Goal: Task Accomplishment & Management: Manage account settings

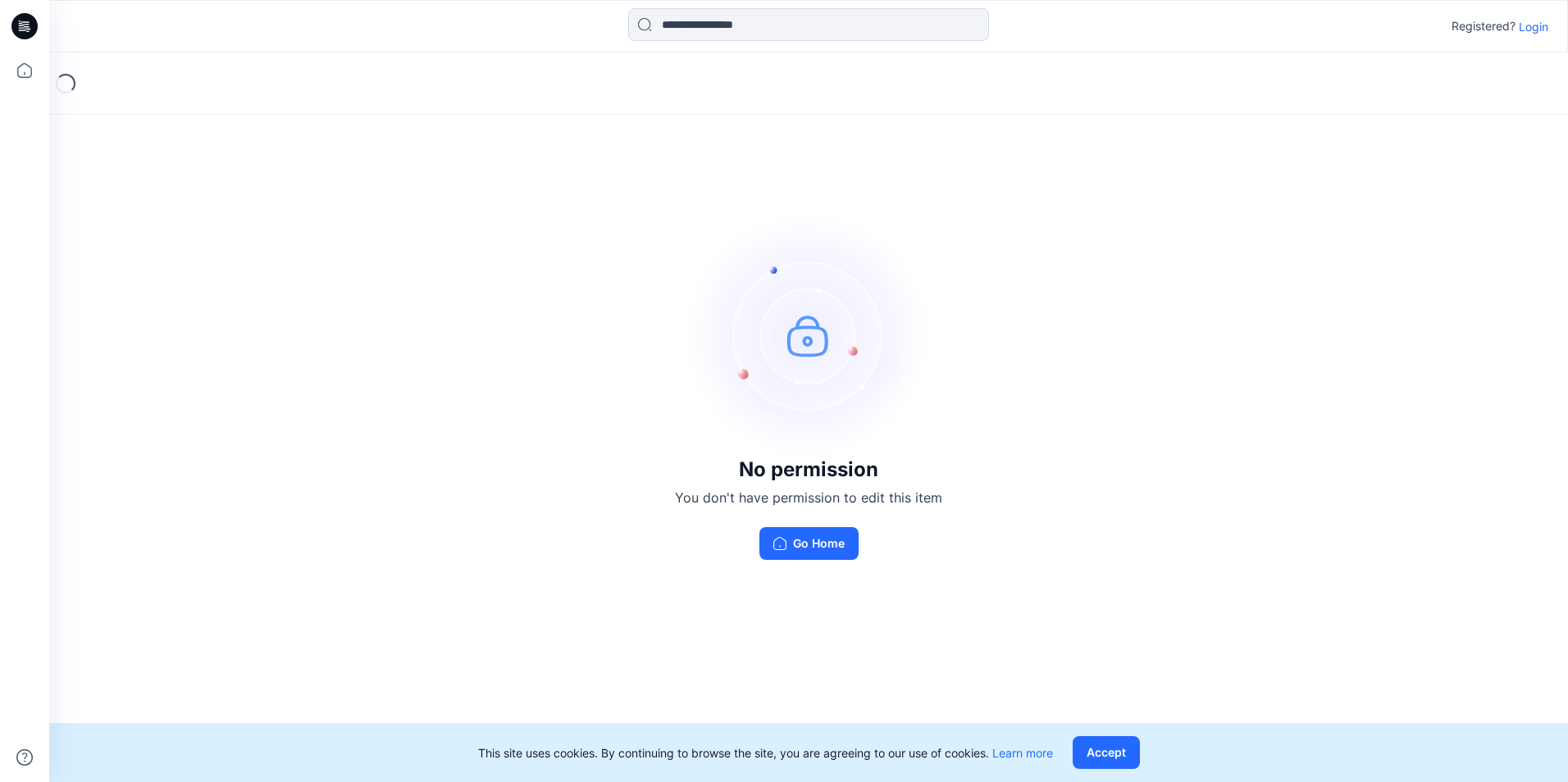
click at [1529, 26] on p "Login" at bounding box center [1534, 26] width 30 height 17
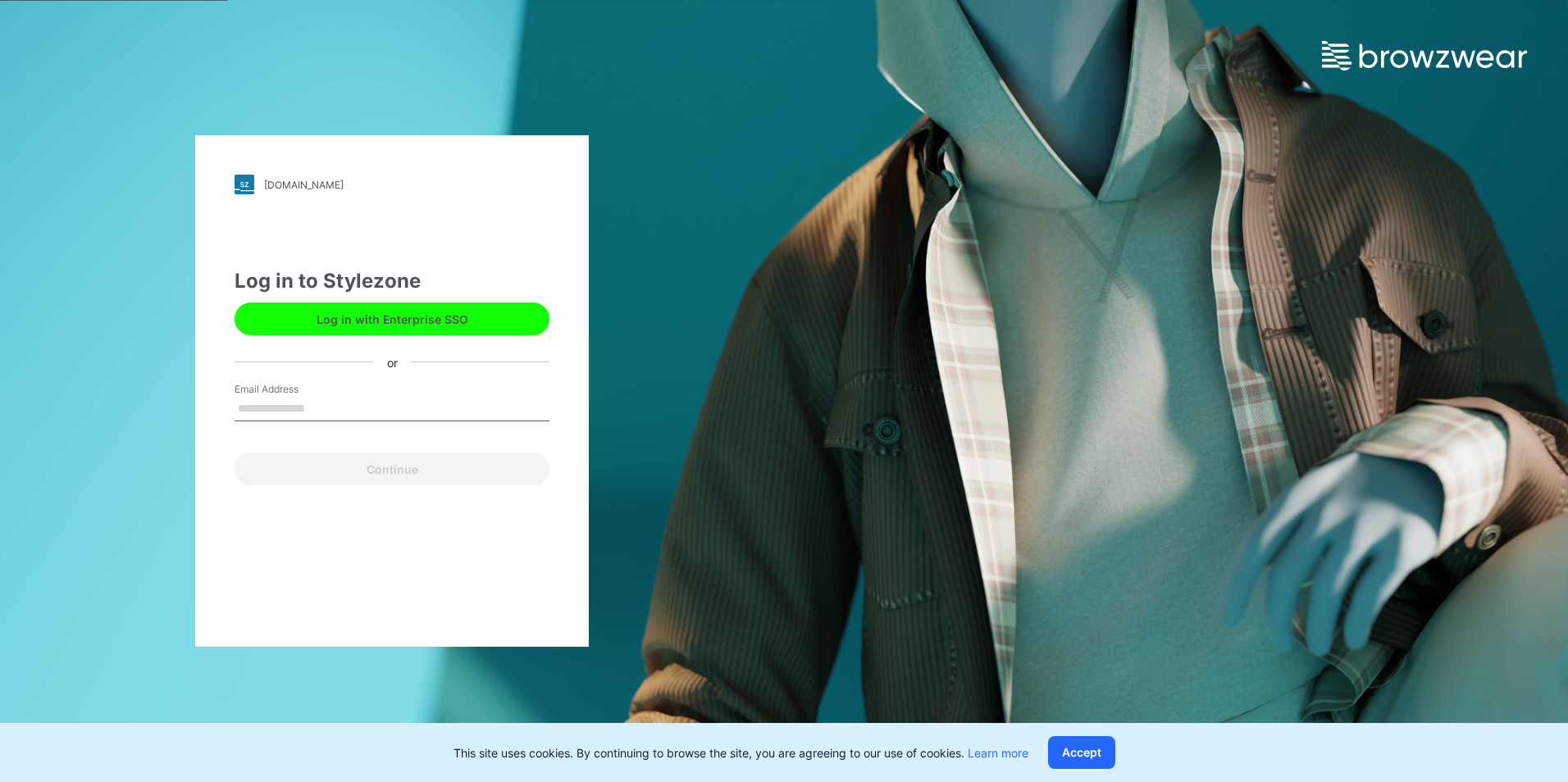
click at [342, 408] on input "Email Address" at bounding box center [392, 409] width 315 height 25
type input "**********"
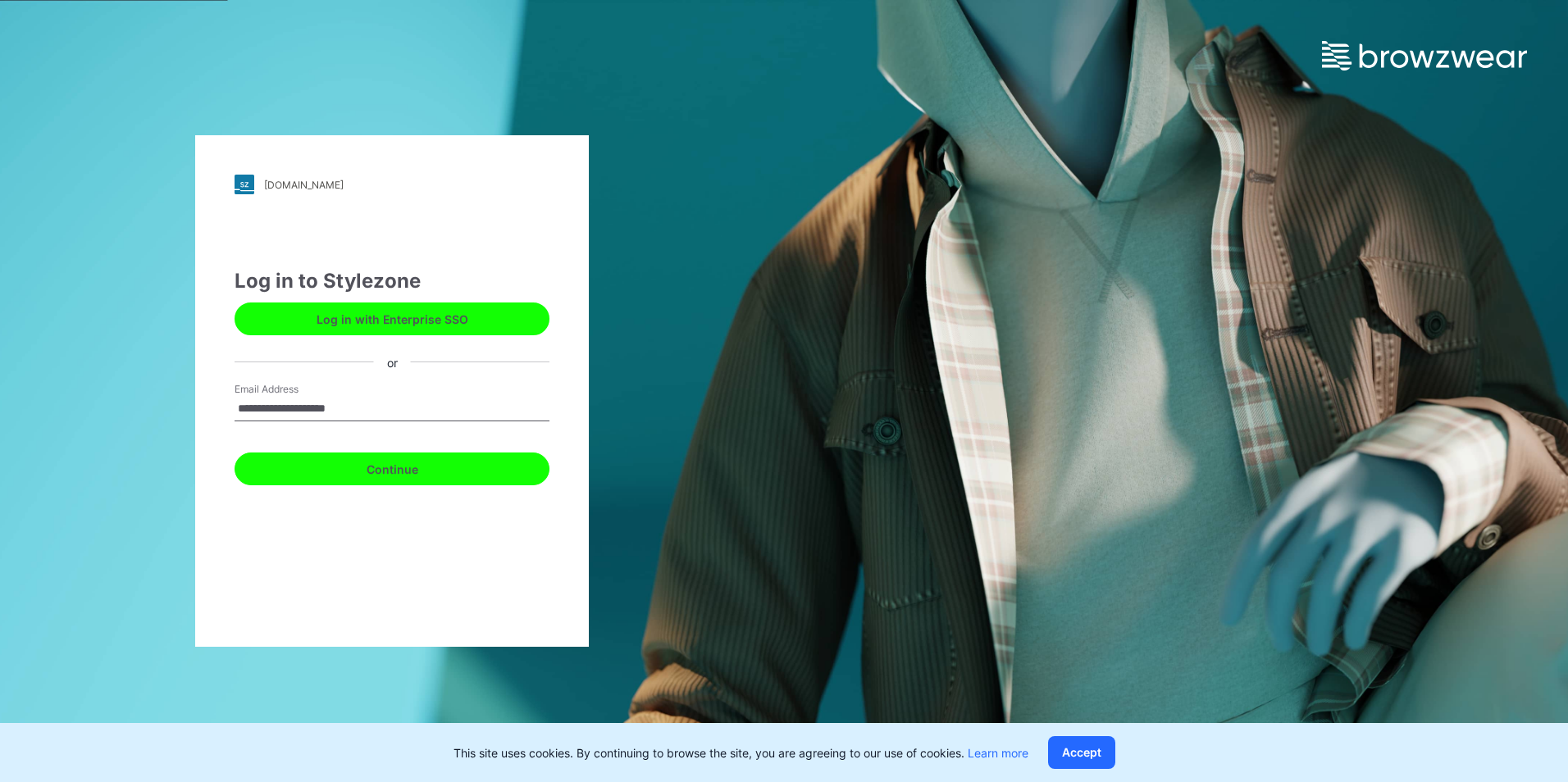
click at [433, 473] on button "Continue" at bounding box center [392, 470] width 315 height 33
click at [505, 461] on button "Continue" at bounding box center [392, 470] width 315 height 33
click at [508, 460] on button "Continue" at bounding box center [392, 470] width 315 height 33
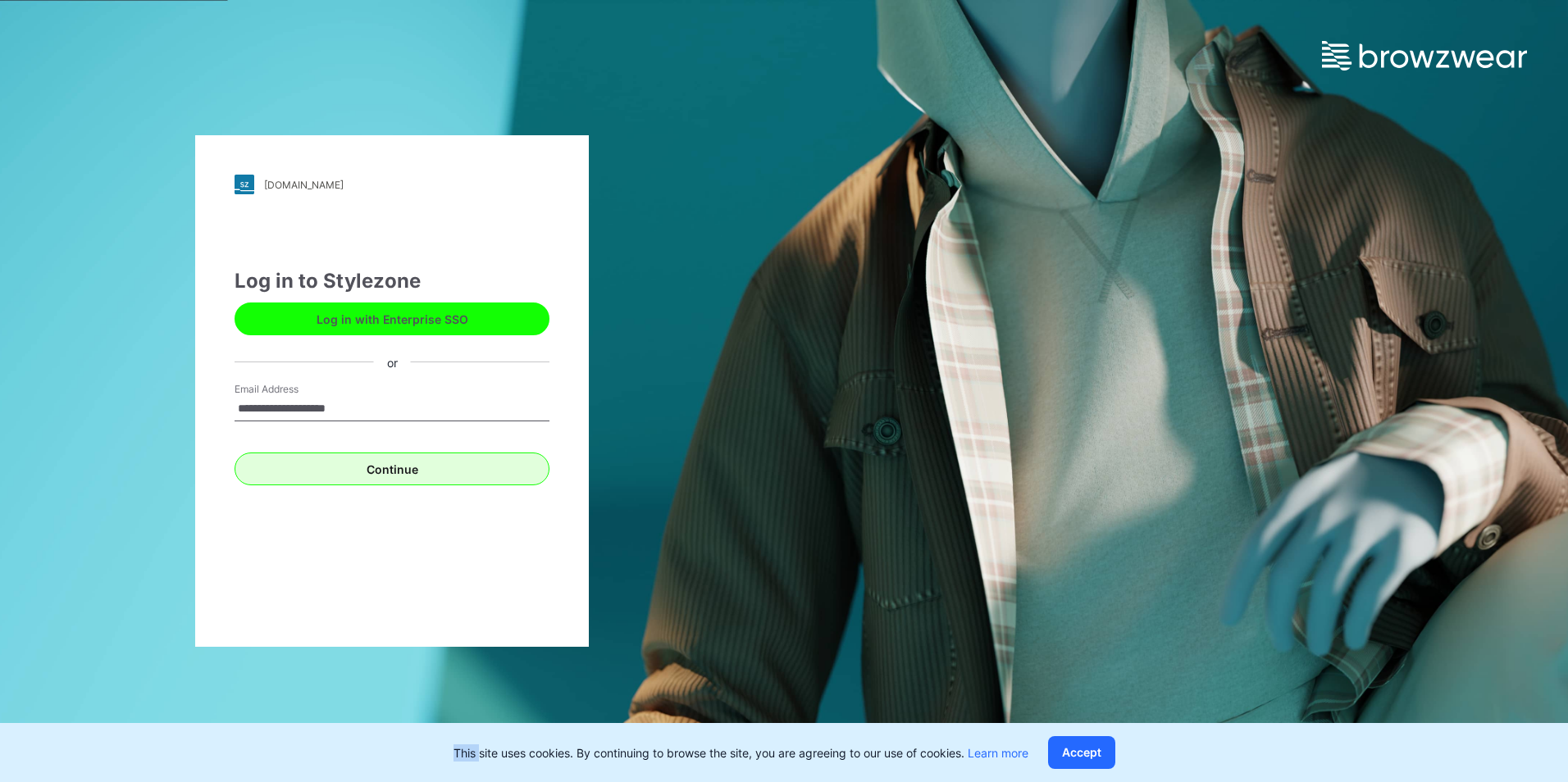
click at [508, 460] on div "Continue" at bounding box center [392, 466] width 315 height 40
drag, startPoint x: 508, startPoint y: 460, endPoint x: 540, endPoint y: 563, distance: 107.9
click at [540, 563] on div "**********" at bounding box center [392, 391] width 394 height 512
click at [1060, 742] on button "Accept" at bounding box center [1082, 753] width 67 height 33
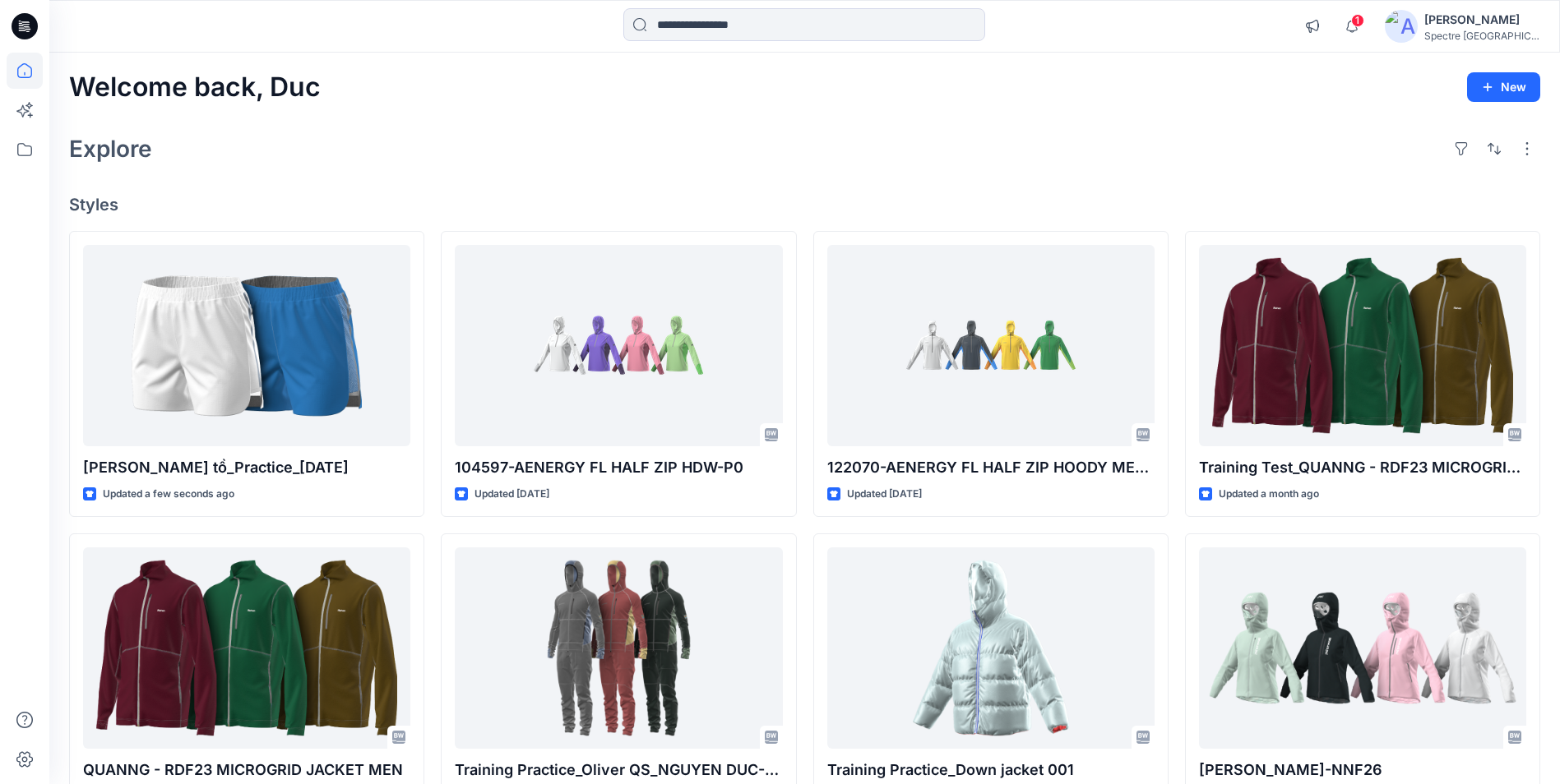
click at [502, 184] on div "Welcome back, Duc New Explore Styles [PERSON_NAME] tồ_Practice_[DATE] Updated a…" at bounding box center [805, 597] width 1510 height 1089
click at [23, 158] on icon at bounding box center [25, 150] width 36 height 36
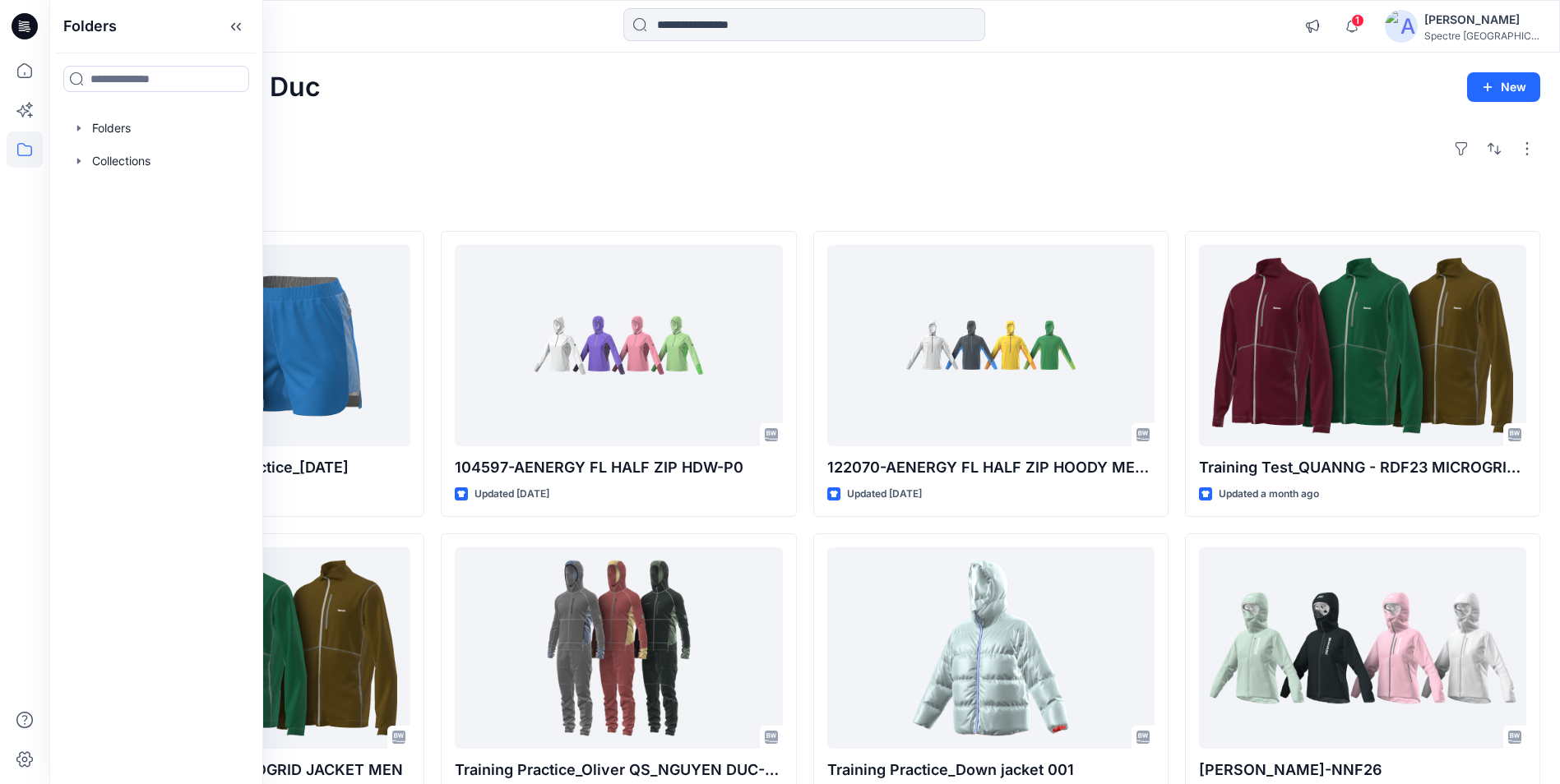
click at [576, 152] on div "Explore" at bounding box center [804, 149] width 1470 height 40
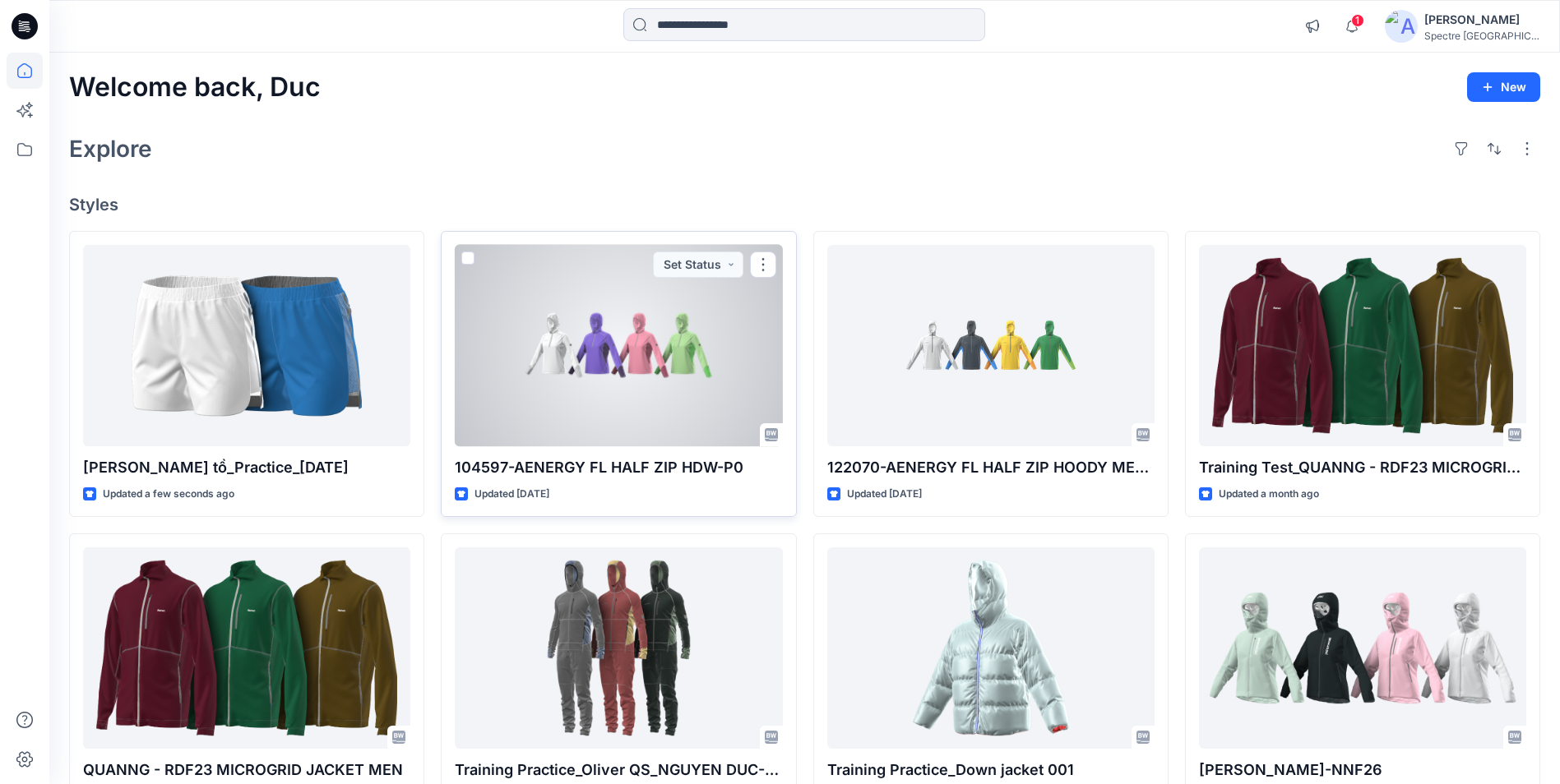
click at [605, 383] on div at bounding box center [618, 346] width 327 height 201
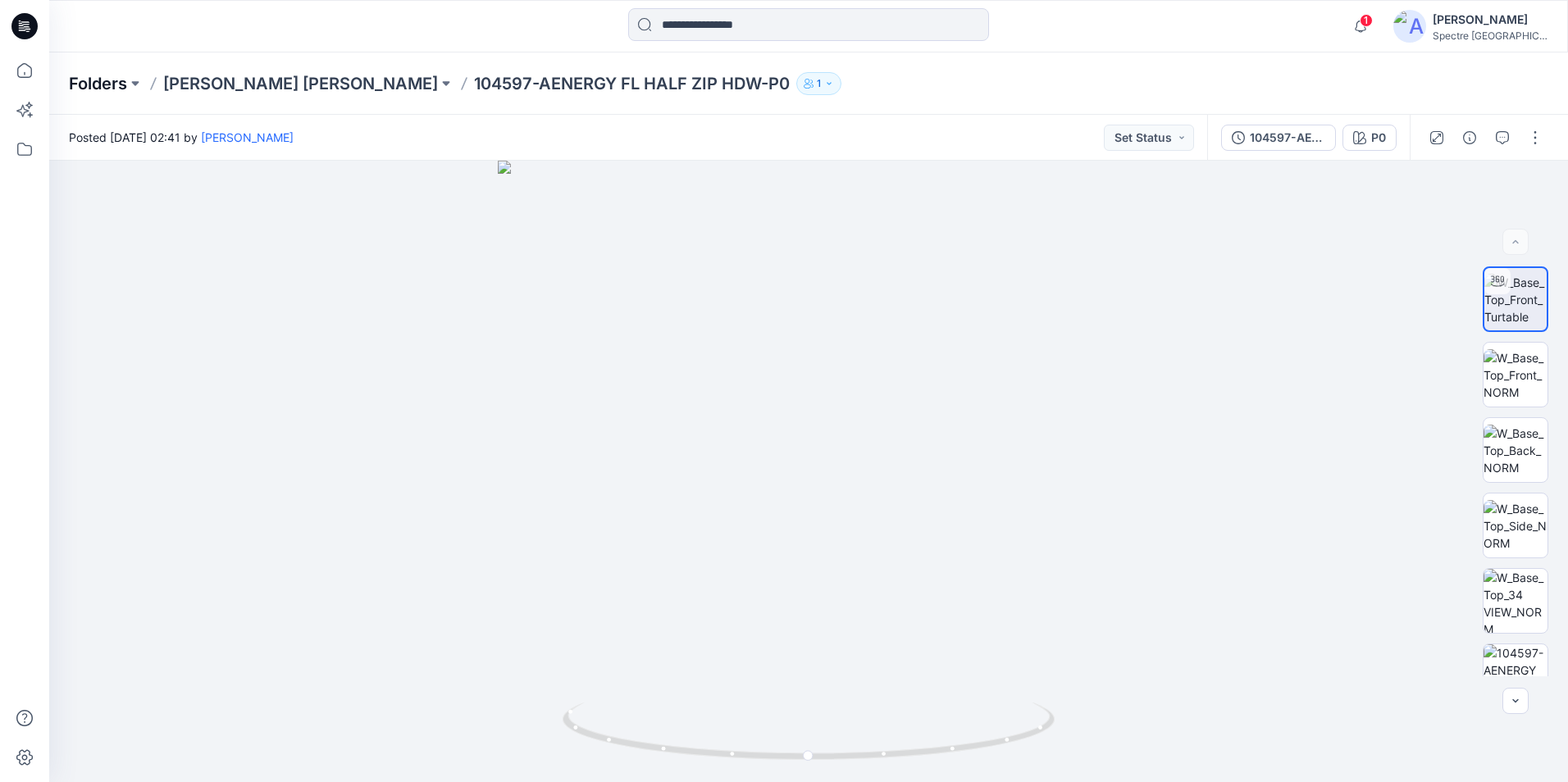
click at [92, 87] on p "Folders" at bounding box center [98, 83] width 58 height 23
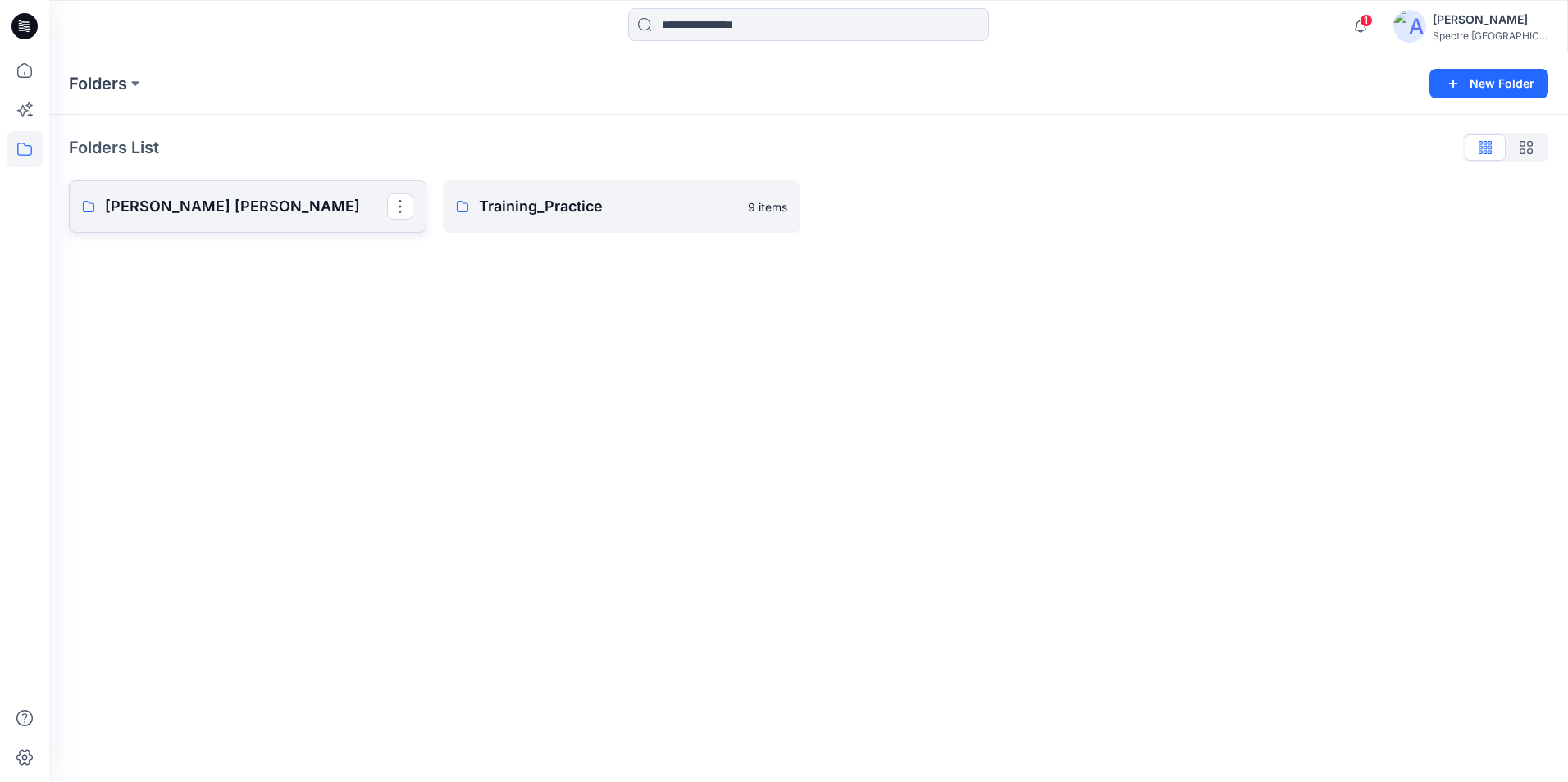
click at [318, 215] on p "[PERSON_NAME] [PERSON_NAME]" at bounding box center [246, 207] width 282 height 23
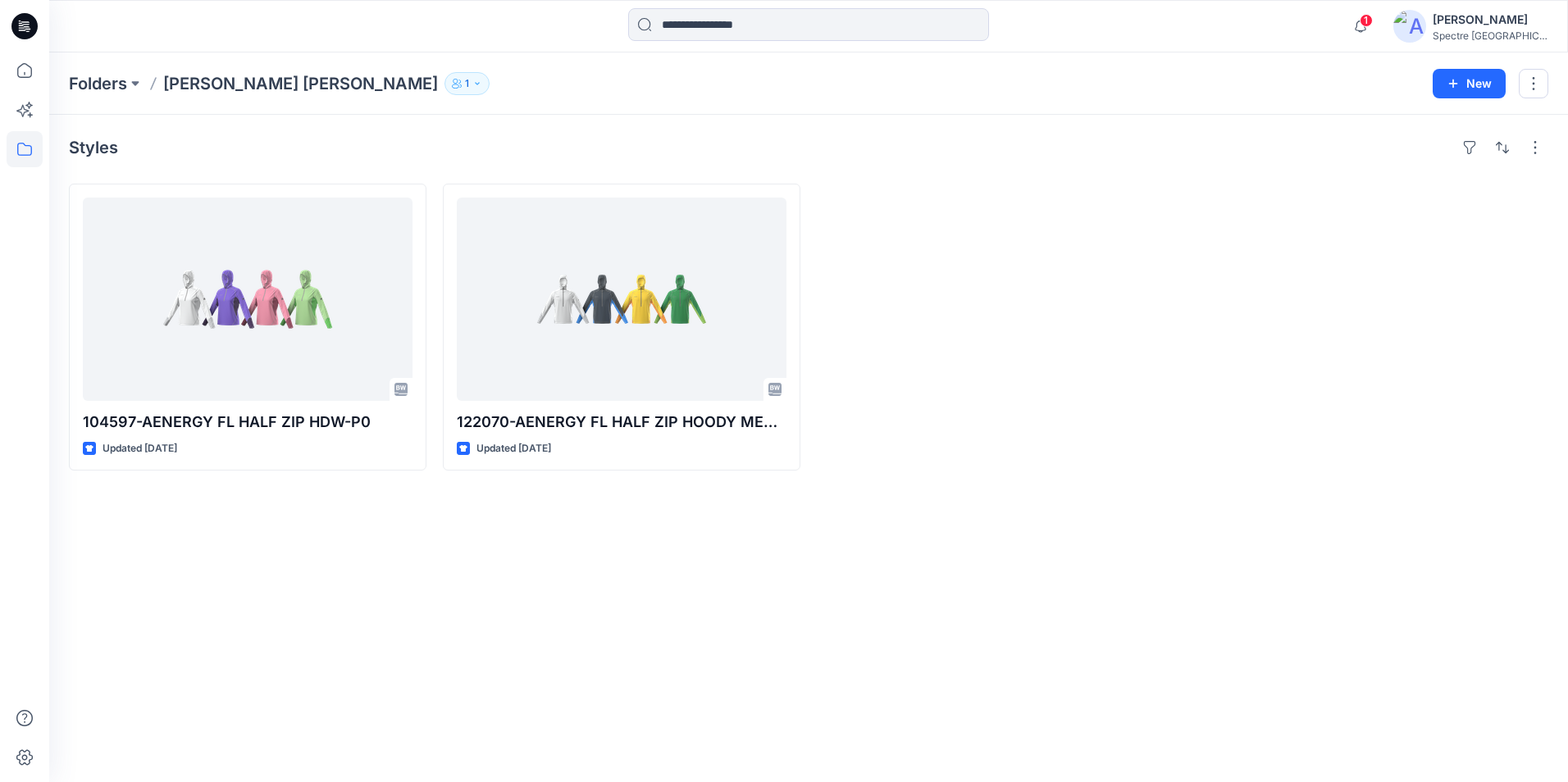
click at [472, 83] on icon "button" at bounding box center [477, 83] width 10 height 10
click at [696, 146] on div "Styles" at bounding box center [808, 148] width 1480 height 26
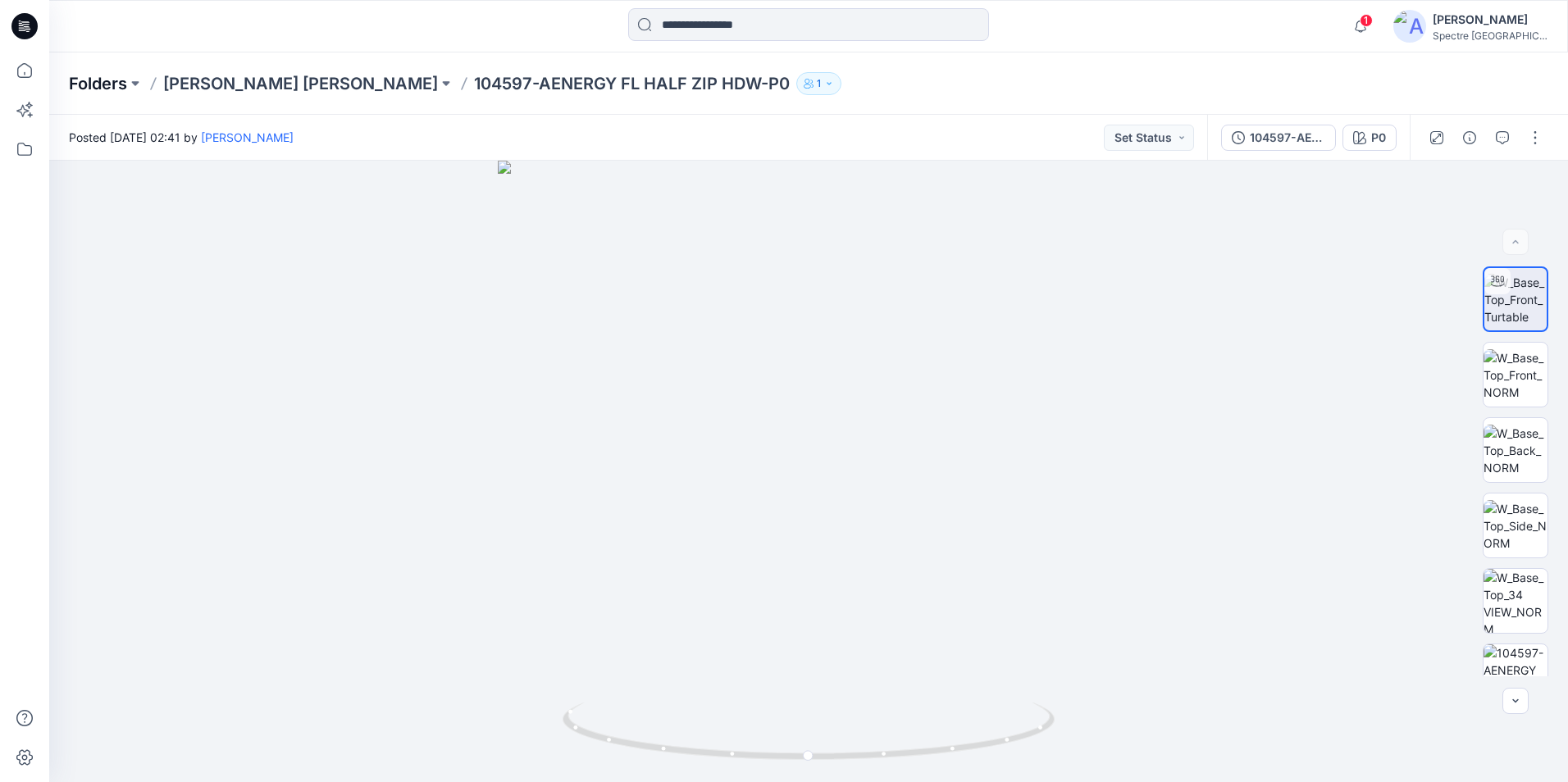
click at [116, 79] on p "Folders" at bounding box center [98, 83] width 58 height 23
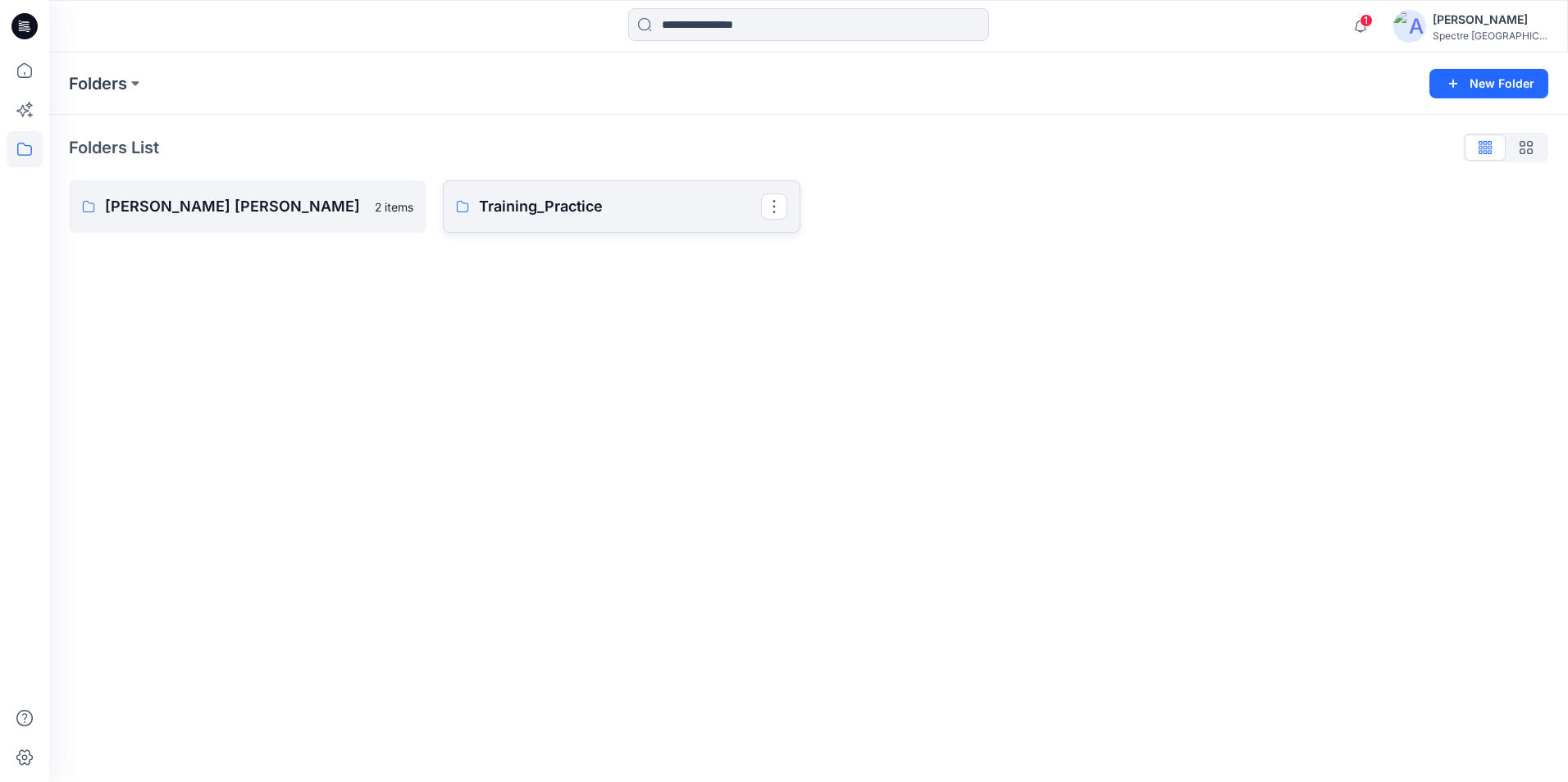
click at [544, 198] on p "Training_Practice" at bounding box center [619, 207] width 282 height 23
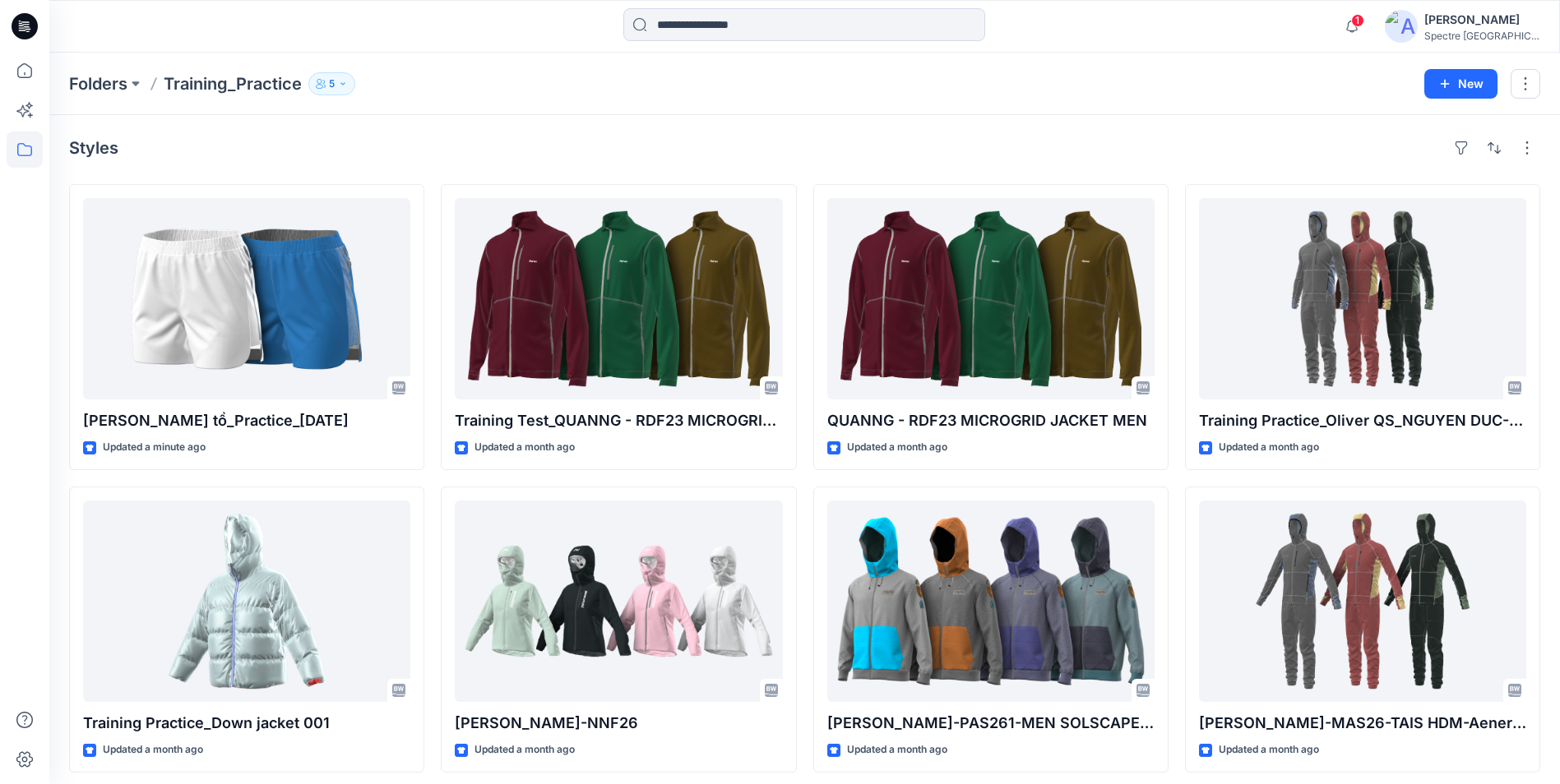
click at [337, 90] on button "5" at bounding box center [332, 84] width 47 height 23
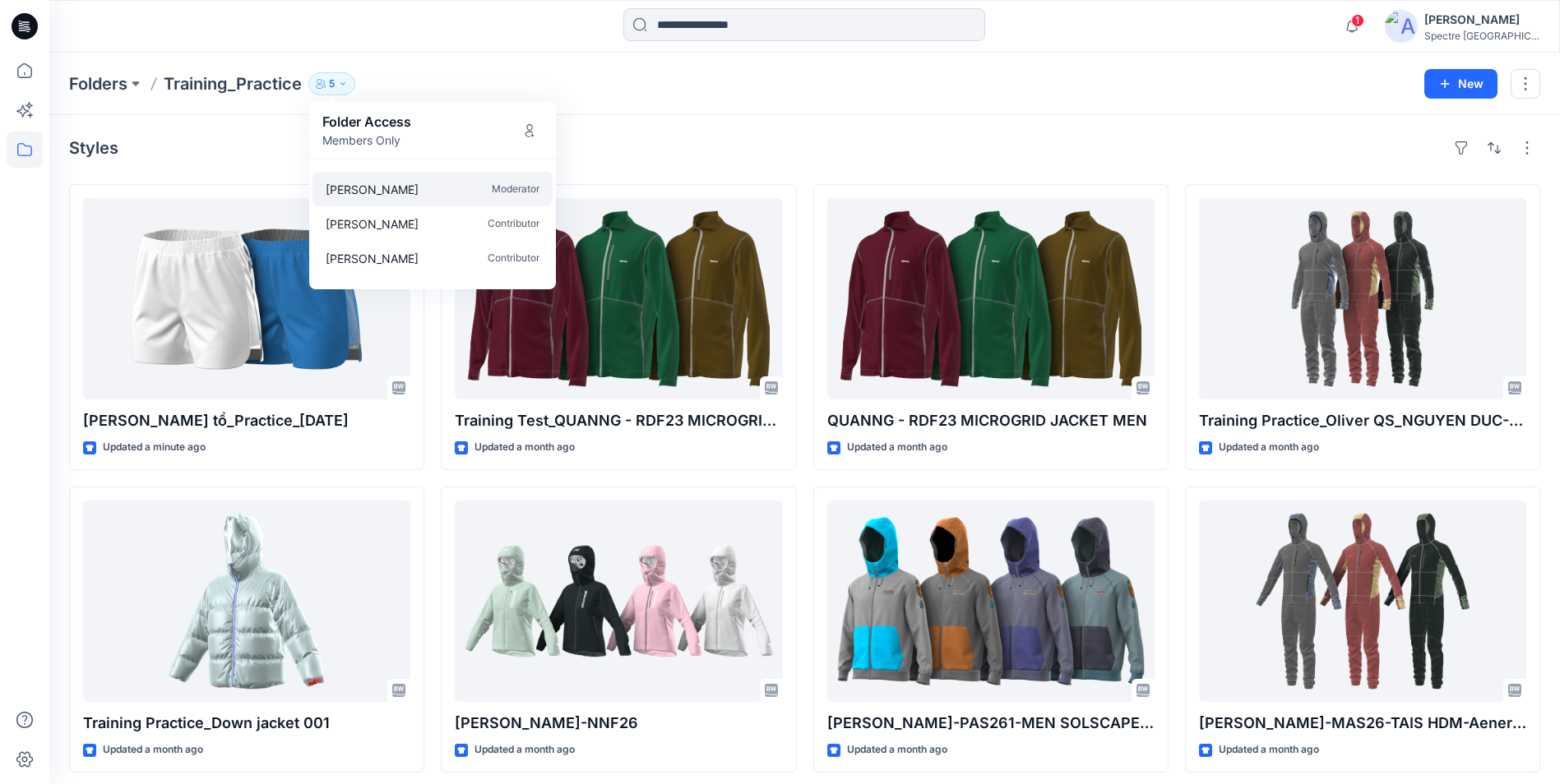
scroll to position [50, 0]
click at [1492, 25] on div "[PERSON_NAME]" at bounding box center [1481, 20] width 115 height 20
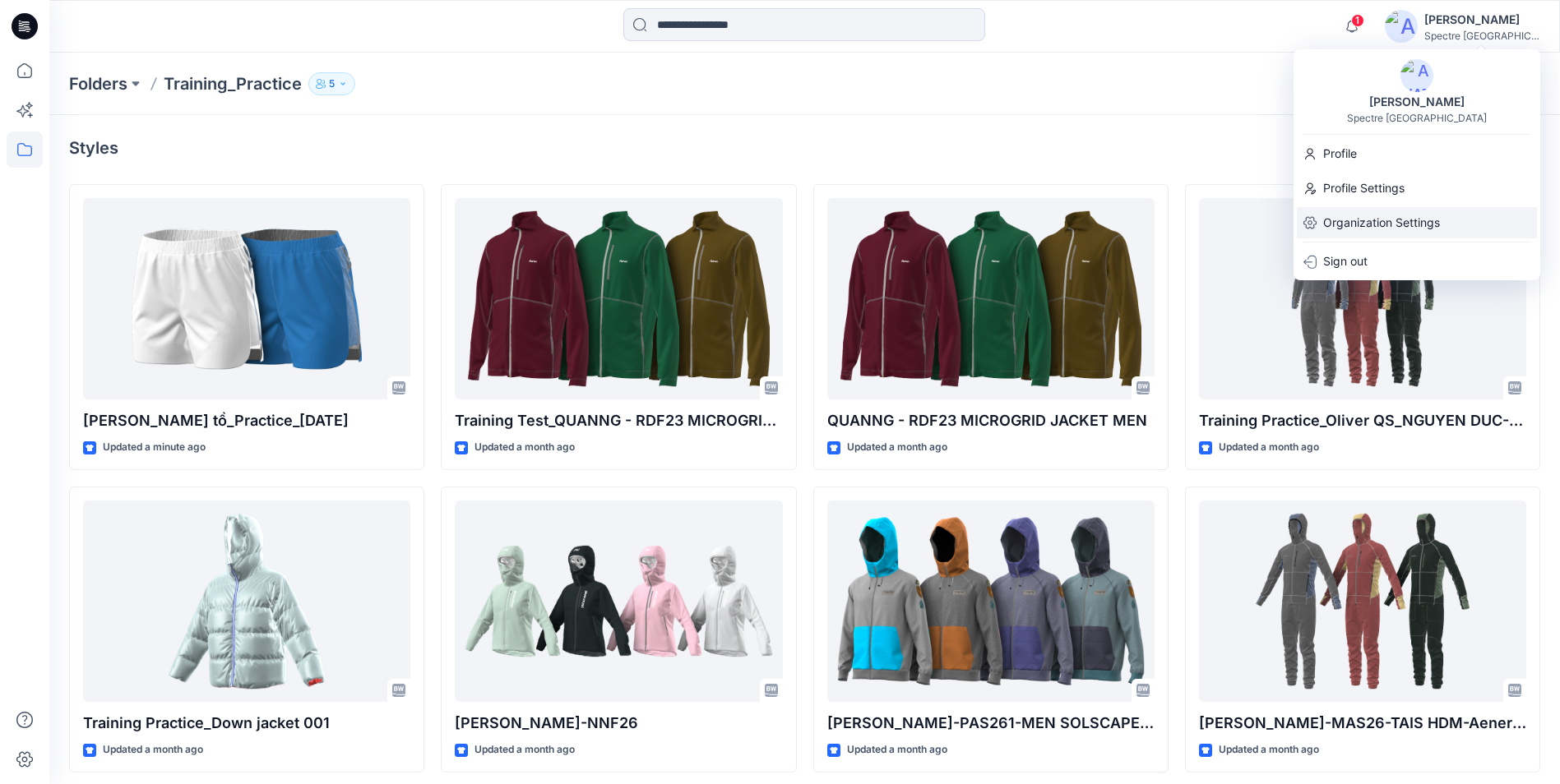
click at [1388, 227] on p "Organization Settings" at bounding box center [1381, 223] width 117 height 31
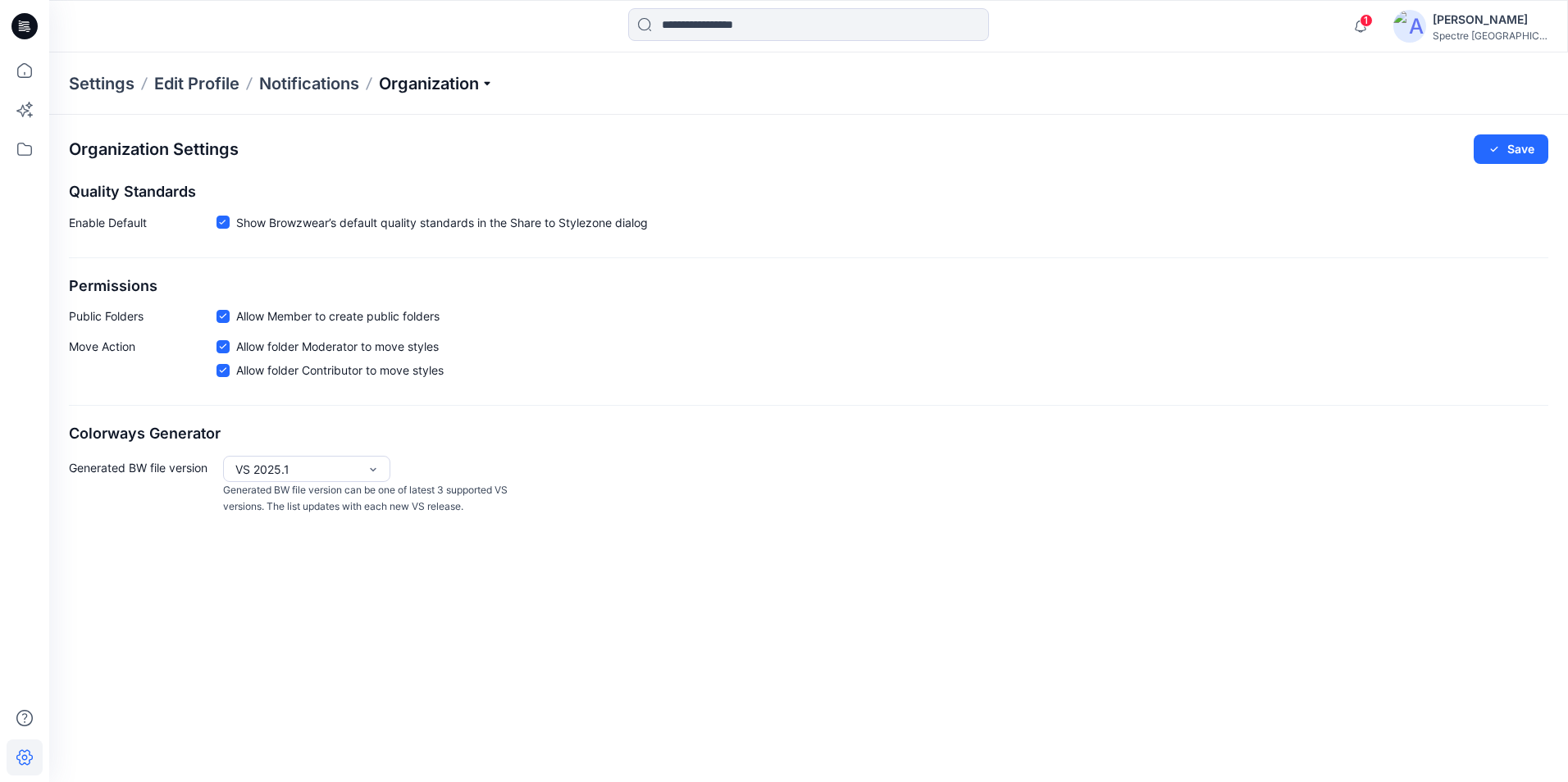
click at [408, 78] on p "Organization" at bounding box center [436, 83] width 115 height 23
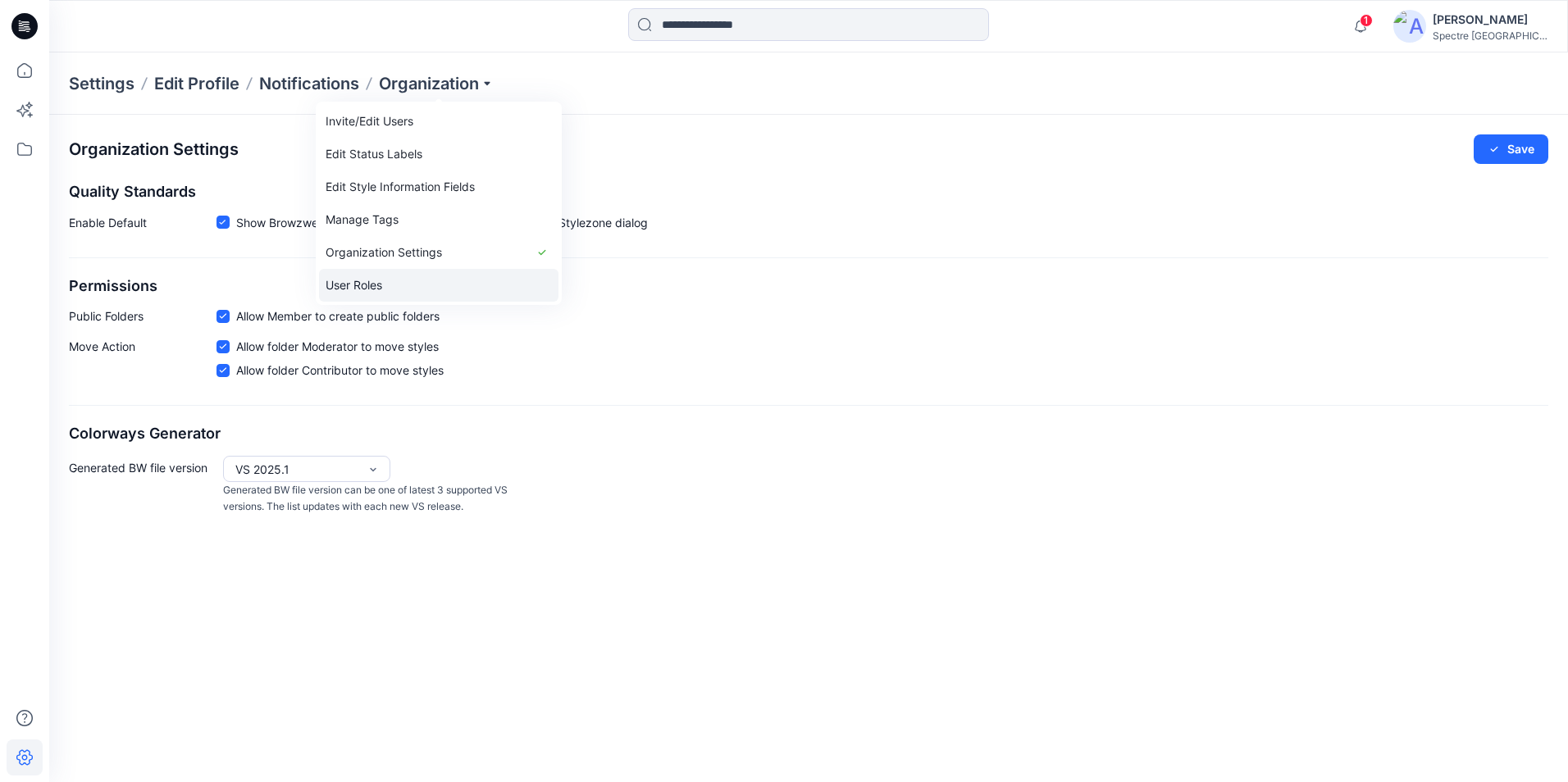
click at [411, 285] on link "User Roles" at bounding box center [439, 285] width 240 height 33
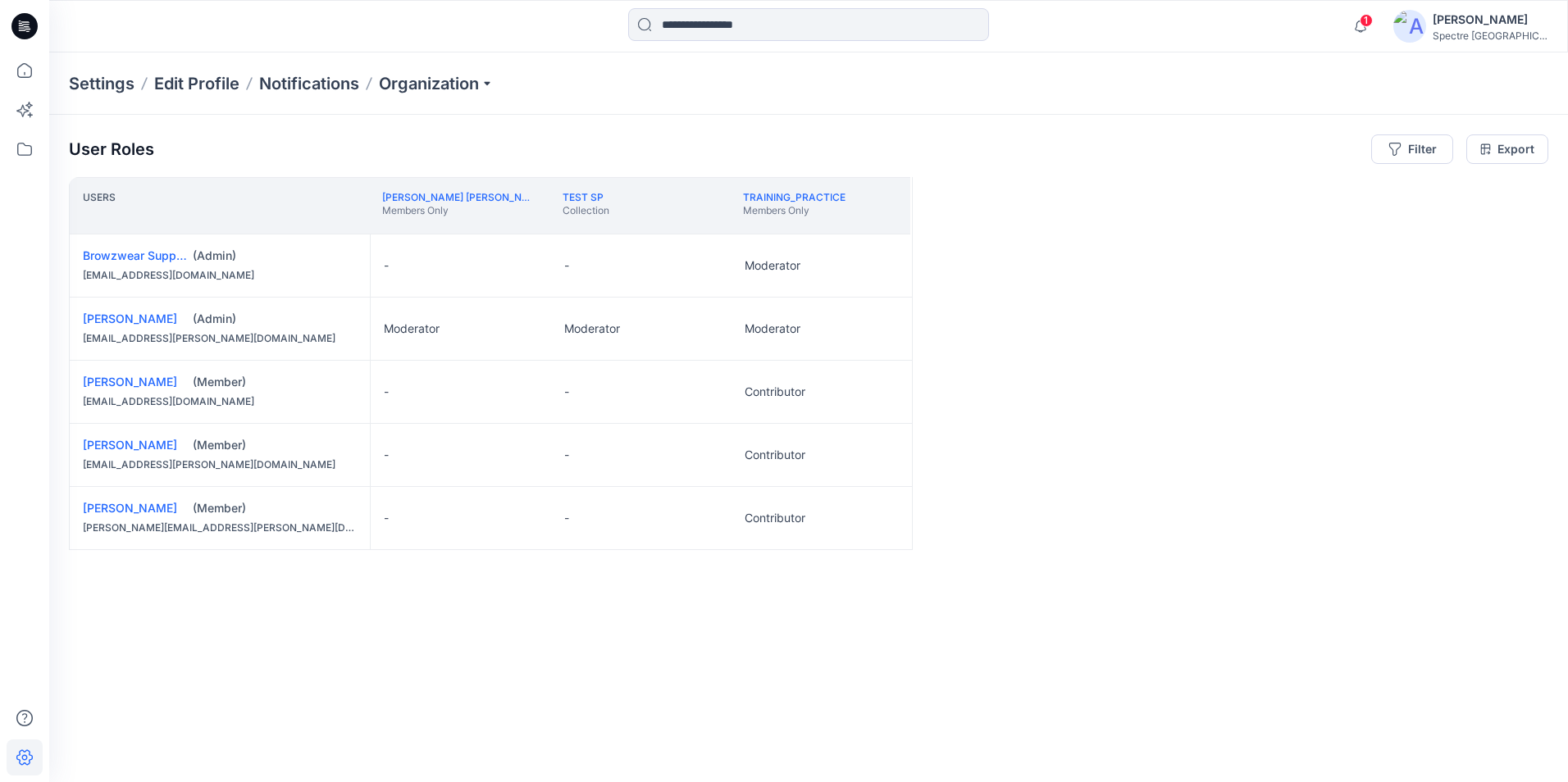
click at [947, 346] on div "Users [PERSON_NAME] [PERSON_NAME] Members Only Test SP Collection Training_Prac…" at bounding box center [808, 447] width 1480 height 541
click at [460, 67] on div "Settings Edit Profile Notifications Organization" at bounding box center [809, 83] width 1519 height 62
click at [457, 79] on p "Organization" at bounding box center [436, 83] width 115 height 23
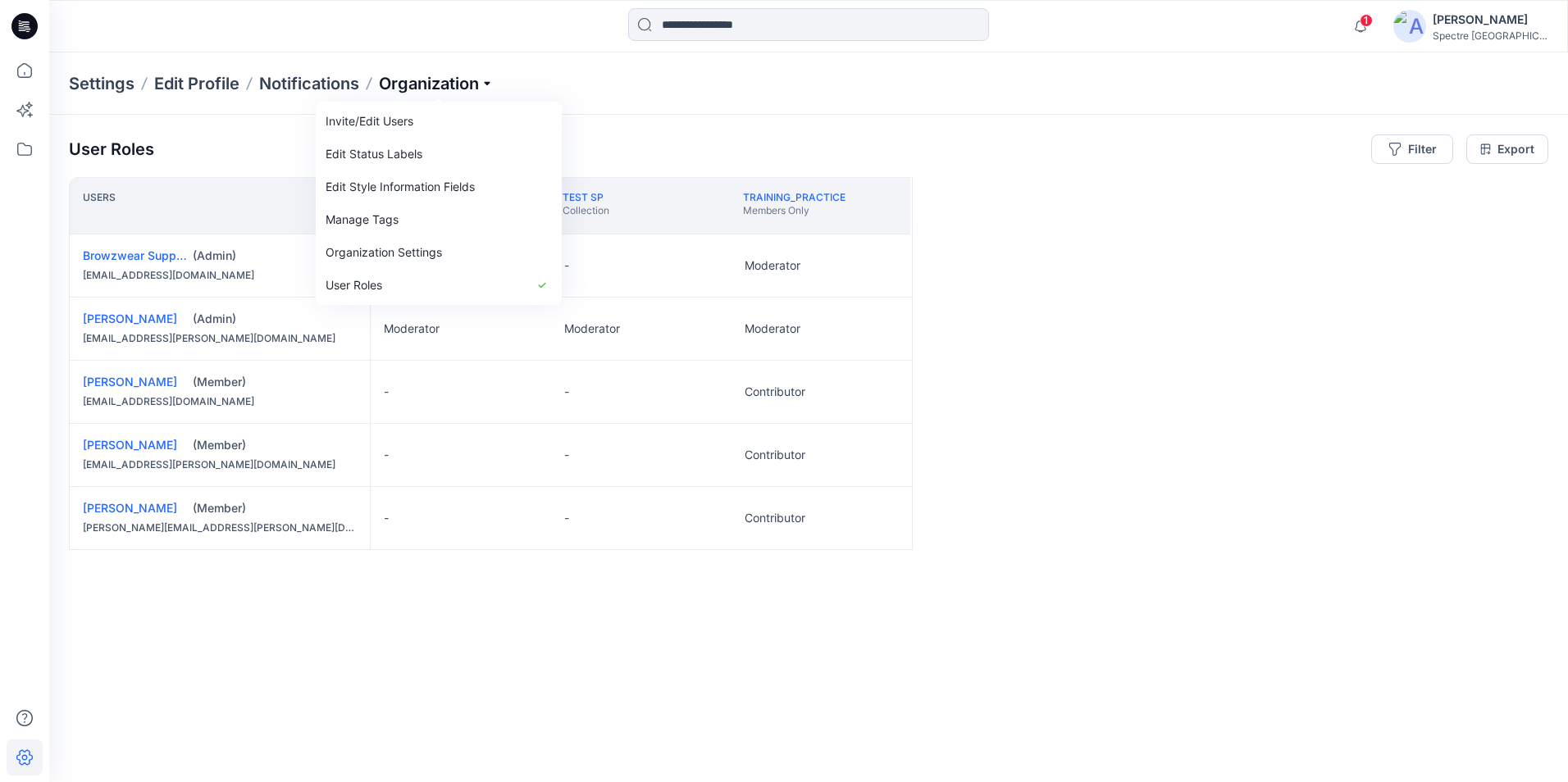
click at [457, 79] on p "Organization" at bounding box center [436, 83] width 115 height 23
click at [461, 84] on p "Organization" at bounding box center [436, 83] width 115 height 23
click at [402, 116] on link "Invite/Edit Users" at bounding box center [439, 122] width 240 height 33
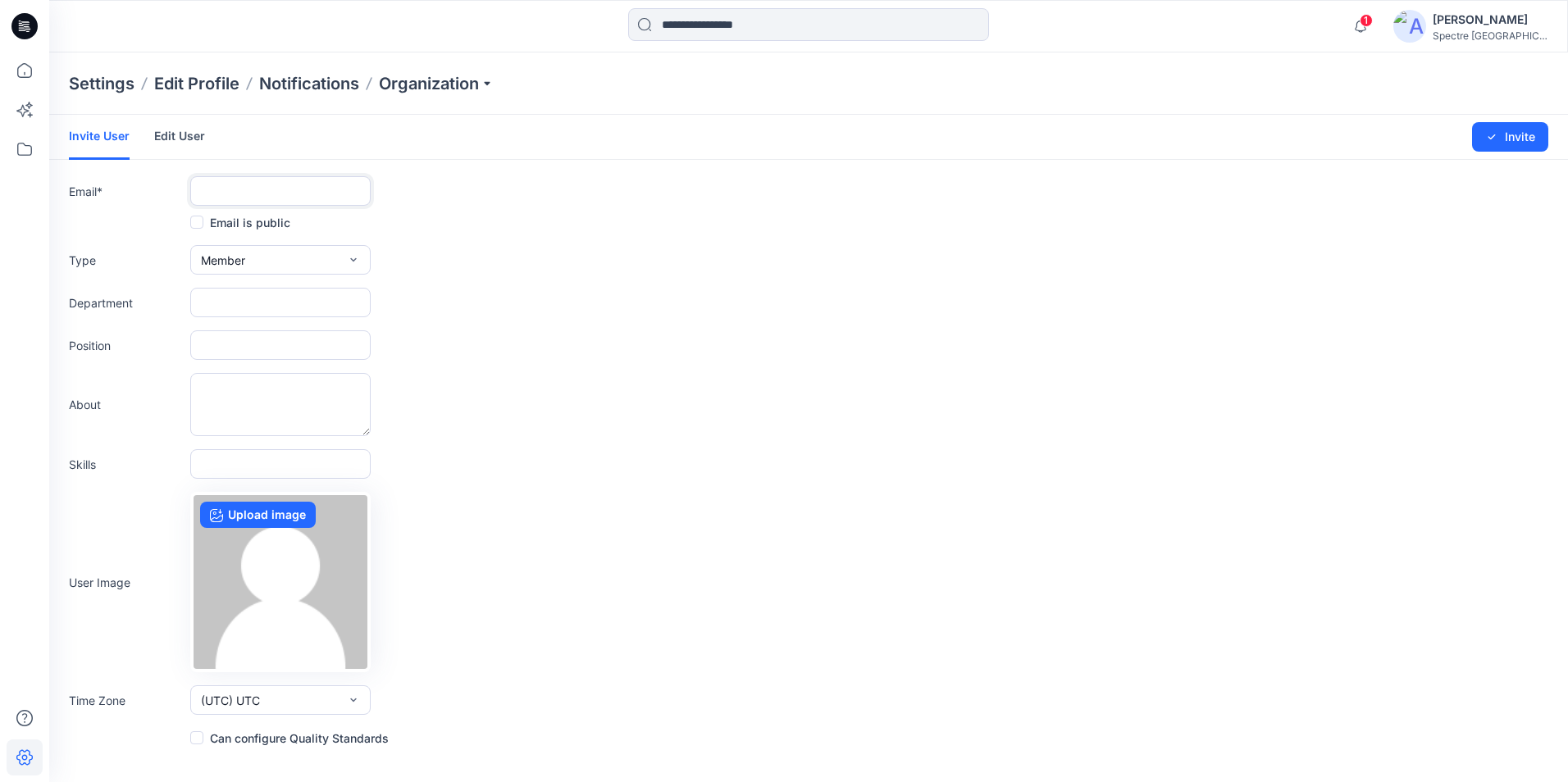
click at [289, 193] on input "text" at bounding box center [280, 191] width 180 height 30
type input "**********"
click at [296, 269] on button "Member" at bounding box center [280, 260] width 180 height 30
click at [559, 287] on form "**********" at bounding box center [809, 432] width 1519 height 633
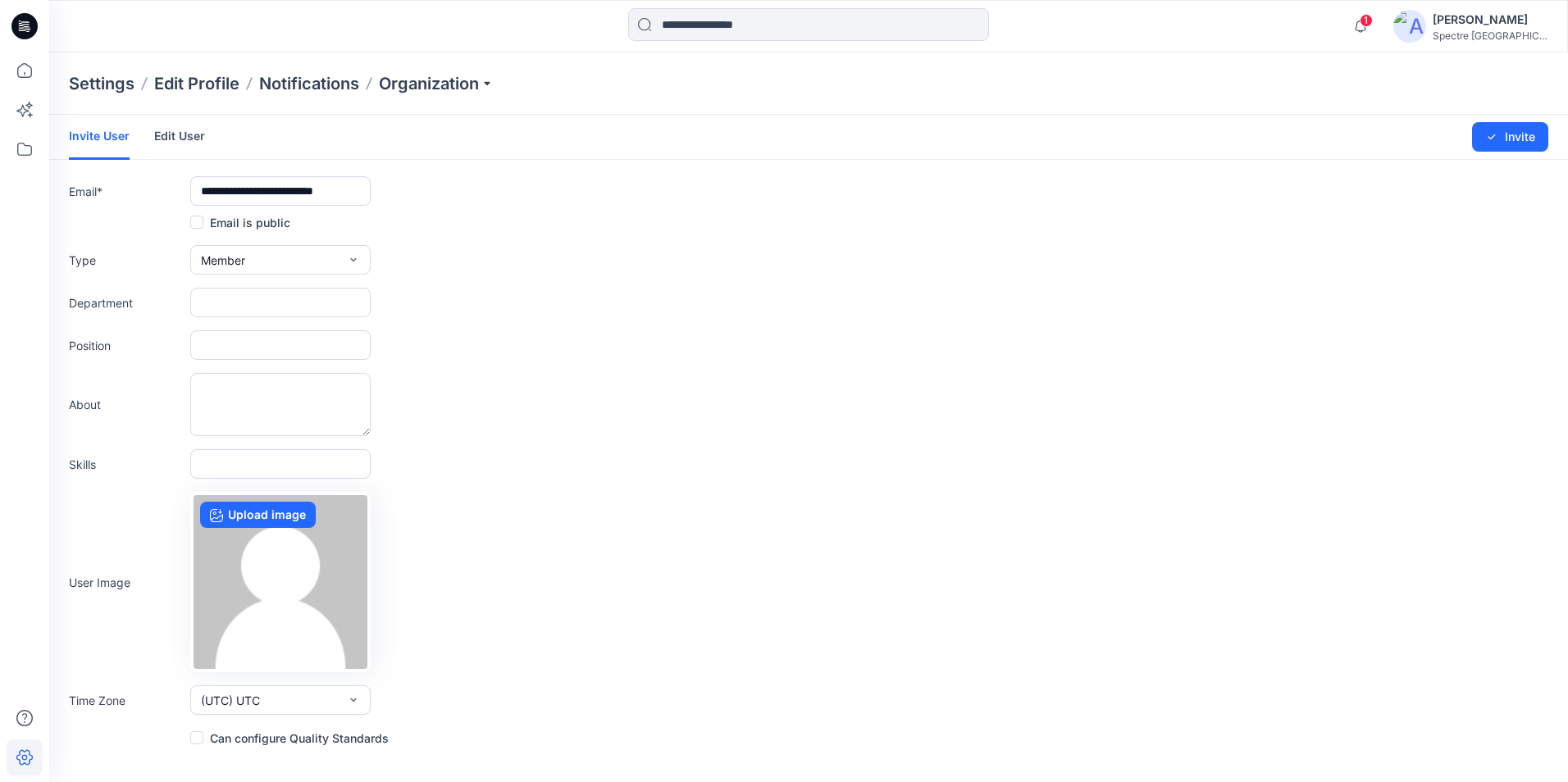
click at [254, 742] on label "Can configure Quality Standards" at bounding box center [289, 738] width 198 height 20
click at [1507, 146] on button "Invite" at bounding box center [1510, 137] width 76 height 30
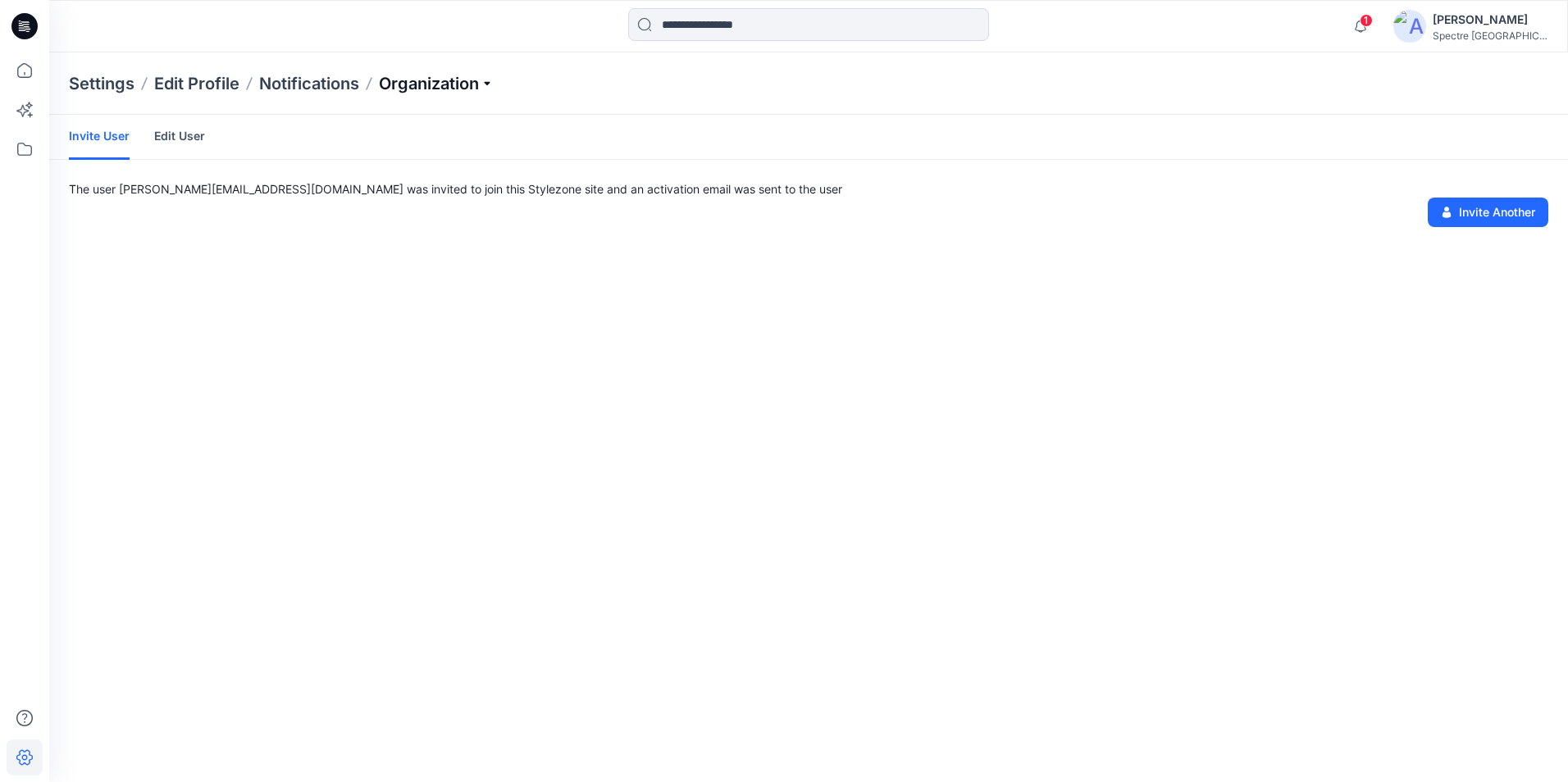
click at [472, 89] on p "Organization" at bounding box center [436, 83] width 115 height 23
click at [456, 128] on link "Invite/Edit Users" at bounding box center [439, 122] width 240 height 33
click at [175, 134] on link "Edit User" at bounding box center [179, 136] width 50 height 43
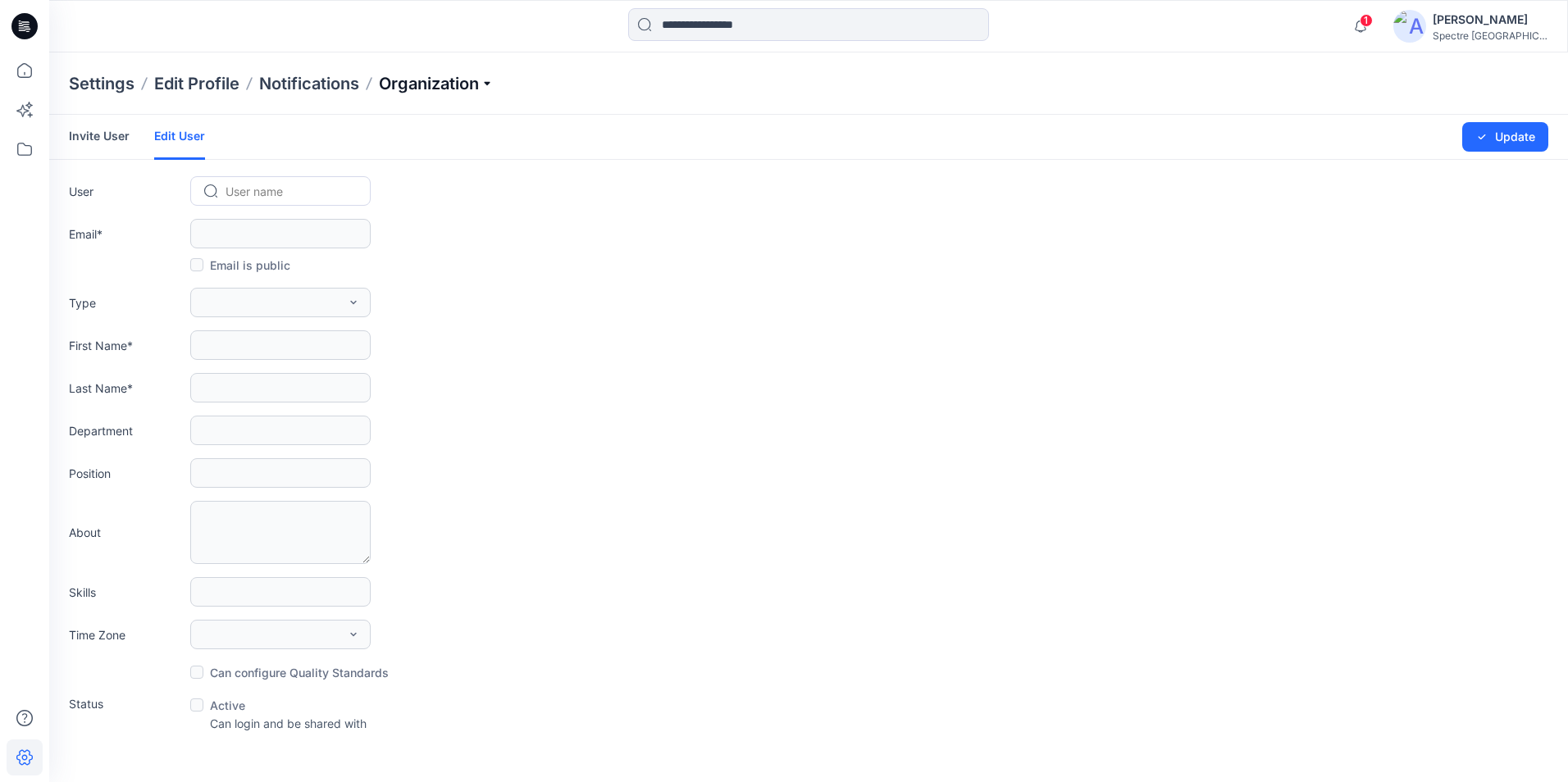
click at [487, 86] on p "Organization" at bounding box center [436, 83] width 115 height 23
click at [451, 288] on link "User Roles" at bounding box center [439, 285] width 240 height 33
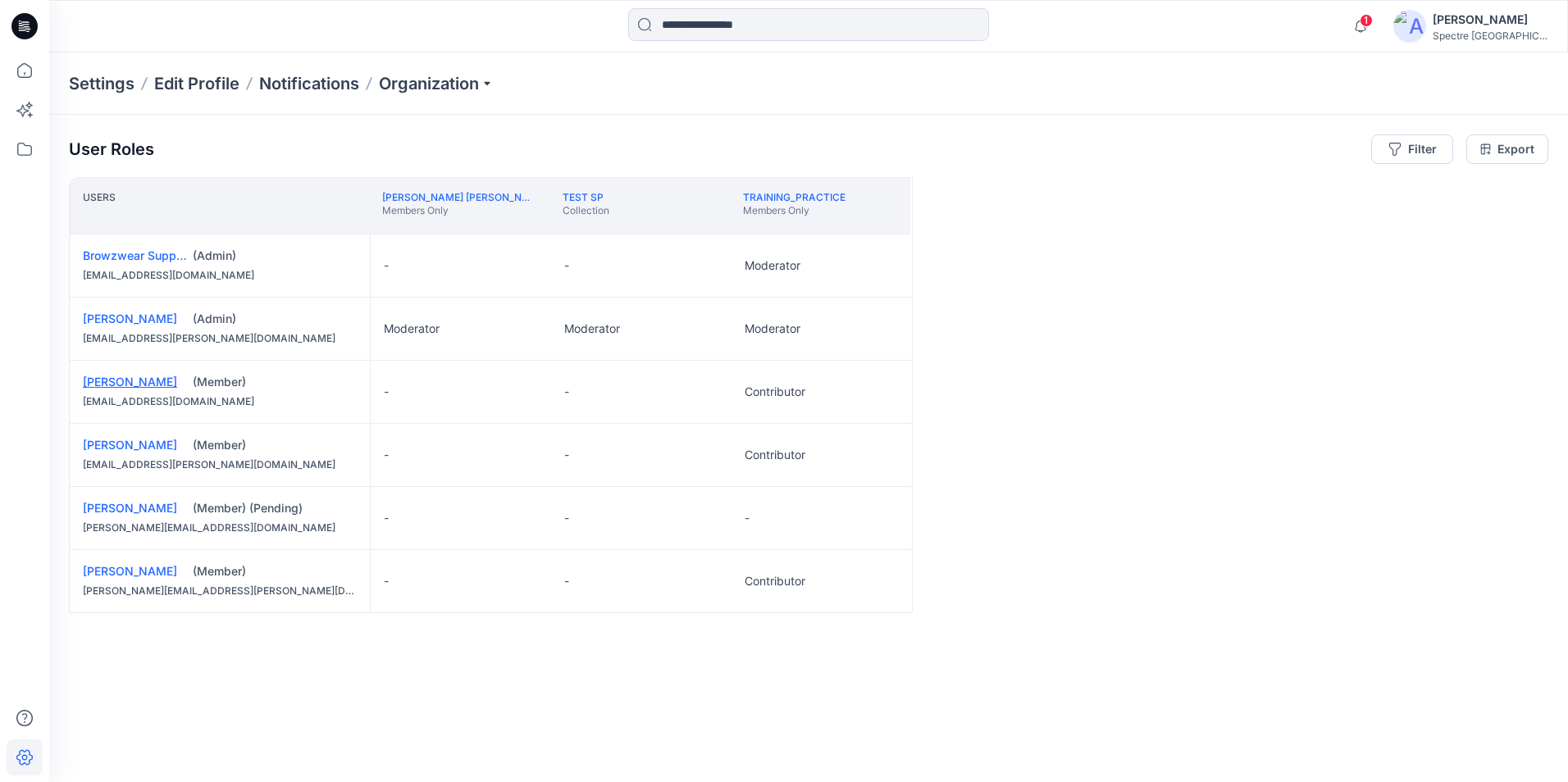
click at [108, 377] on link "[PERSON_NAME]" at bounding box center [130, 381] width 94 height 14
click at [138, 306] on div "[PERSON_NAME] (Admin) [EMAIL_ADDRESS][PERSON_NAME][DOMAIN_NAME]" at bounding box center [219, 328] width 300 height 62
click at [122, 320] on link "[PERSON_NAME]" at bounding box center [130, 318] width 94 height 14
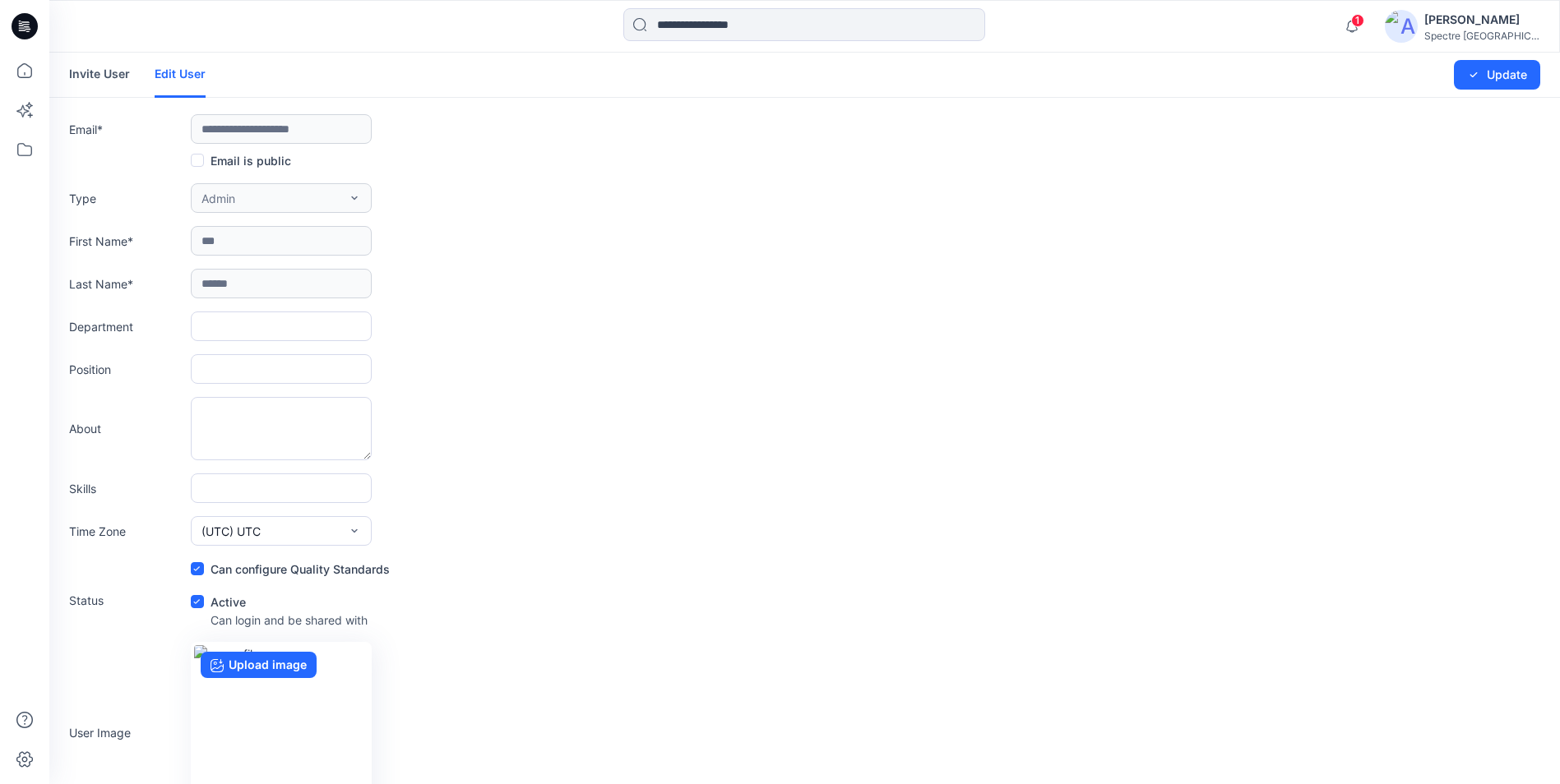
scroll to position [51, 0]
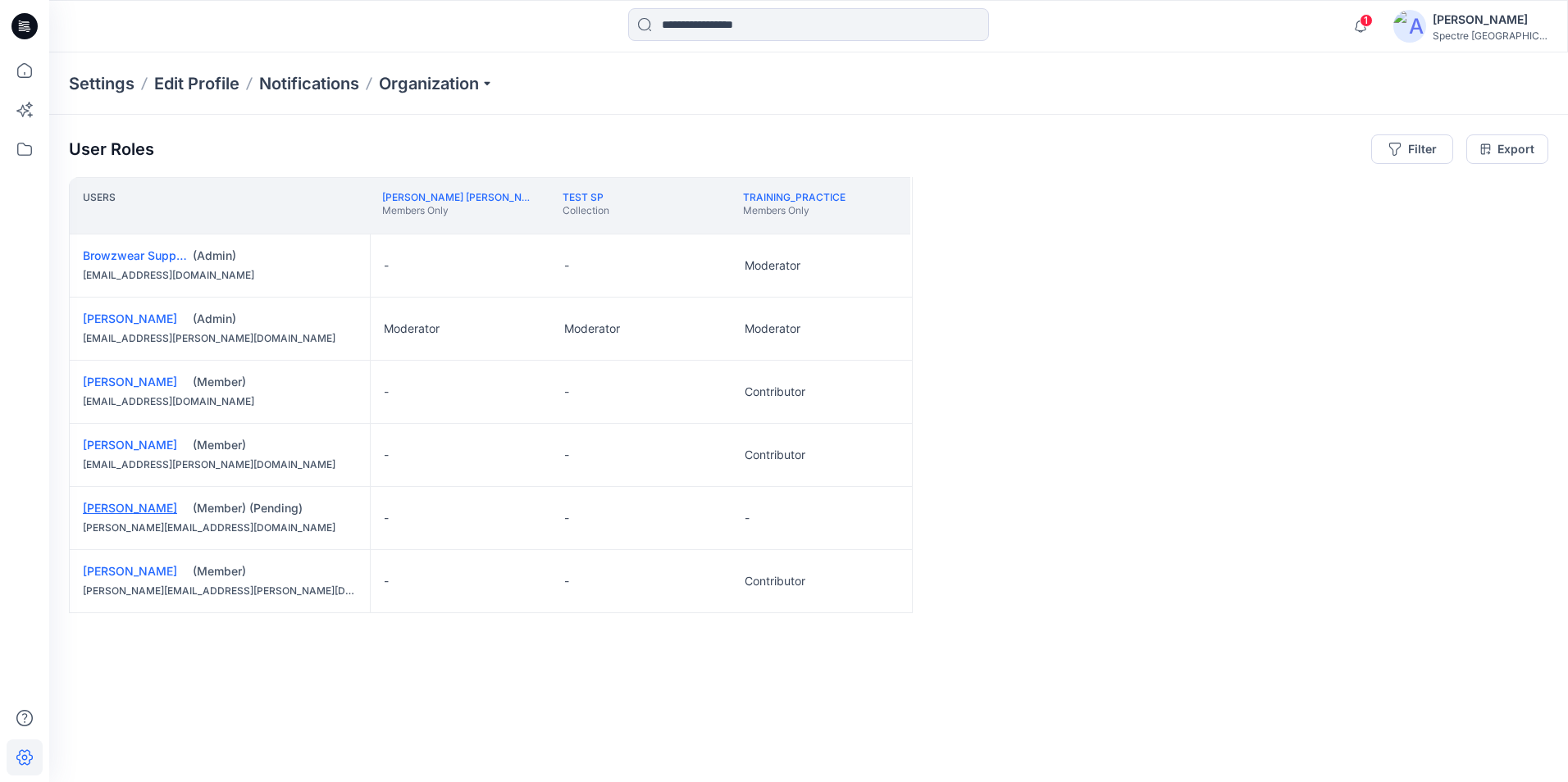
click at [136, 503] on link "[PERSON_NAME]" at bounding box center [130, 508] width 94 height 14
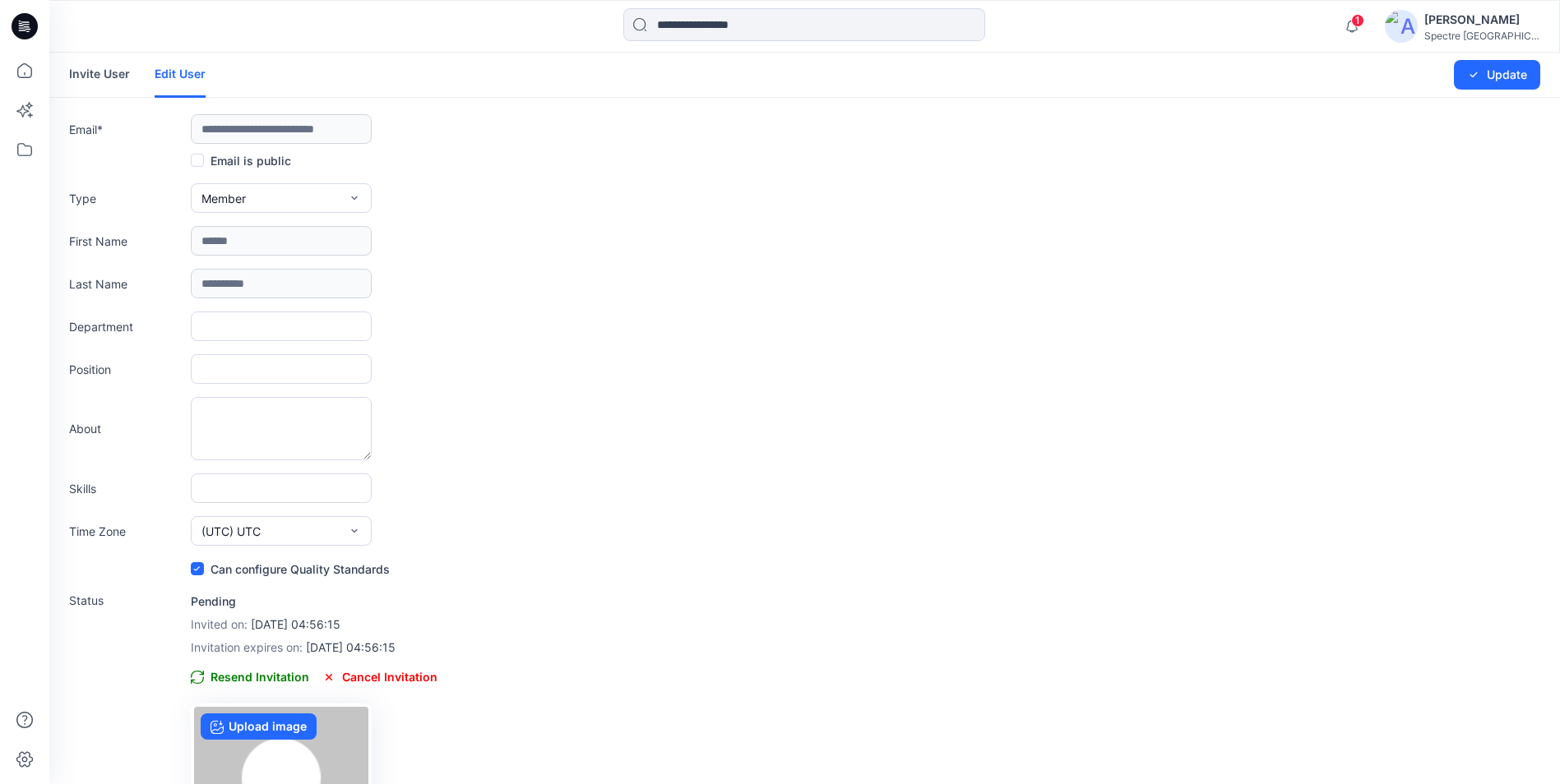
click at [196, 566] on icon at bounding box center [196, 569] width 7 height 6
click at [1506, 64] on button "Update" at bounding box center [1497, 75] width 86 height 30
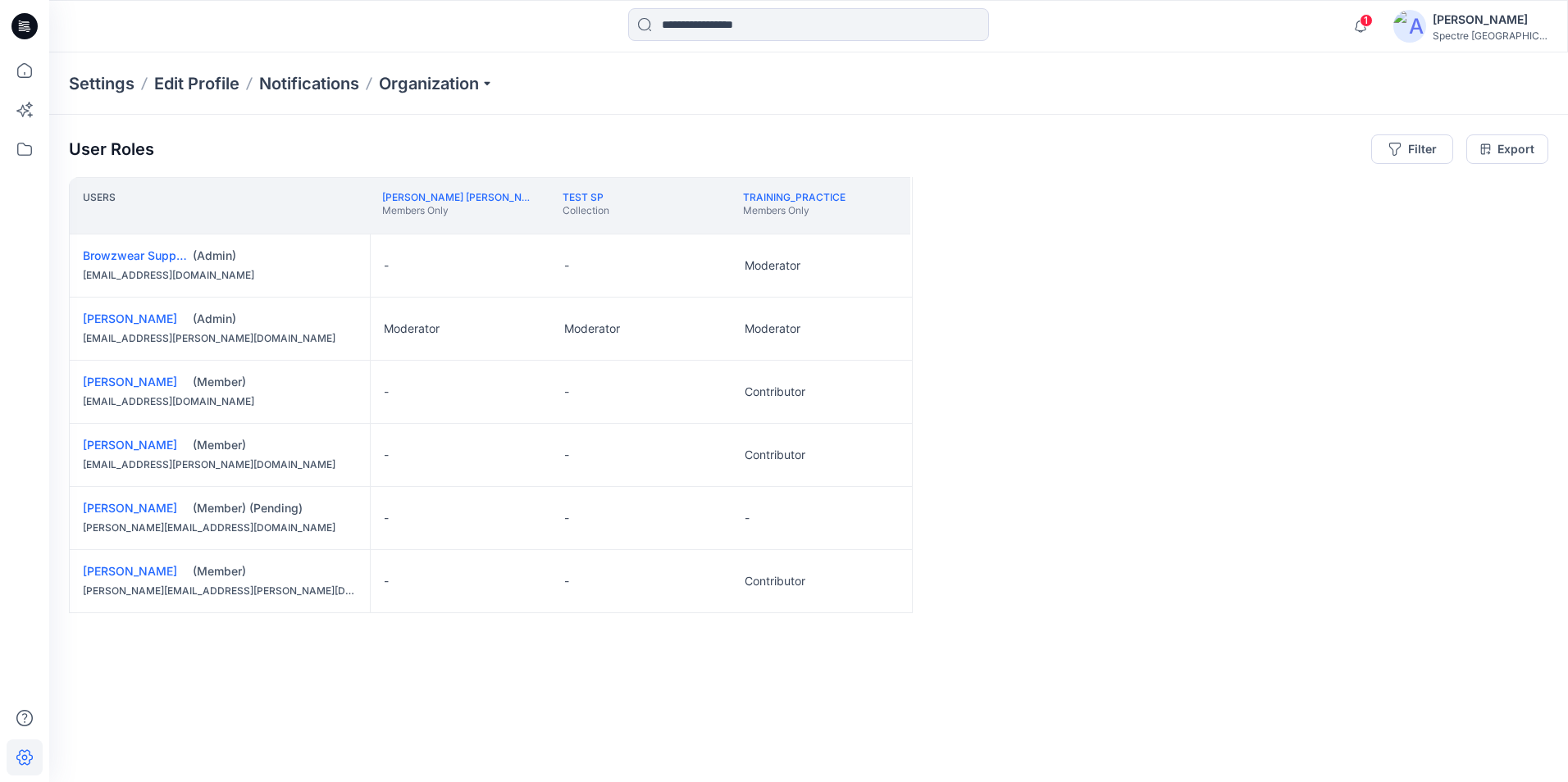
click at [95, 371] on div "[PERSON_NAME] (Member) [EMAIL_ADDRESS][DOMAIN_NAME]" at bounding box center [219, 391] width 300 height 62
click at [95, 380] on link "[PERSON_NAME]" at bounding box center [130, 381] width 94 height 14
click at [114, 450] on link "[PERSON_NAME]" at bounding box center [130, 445] width 94 height 14
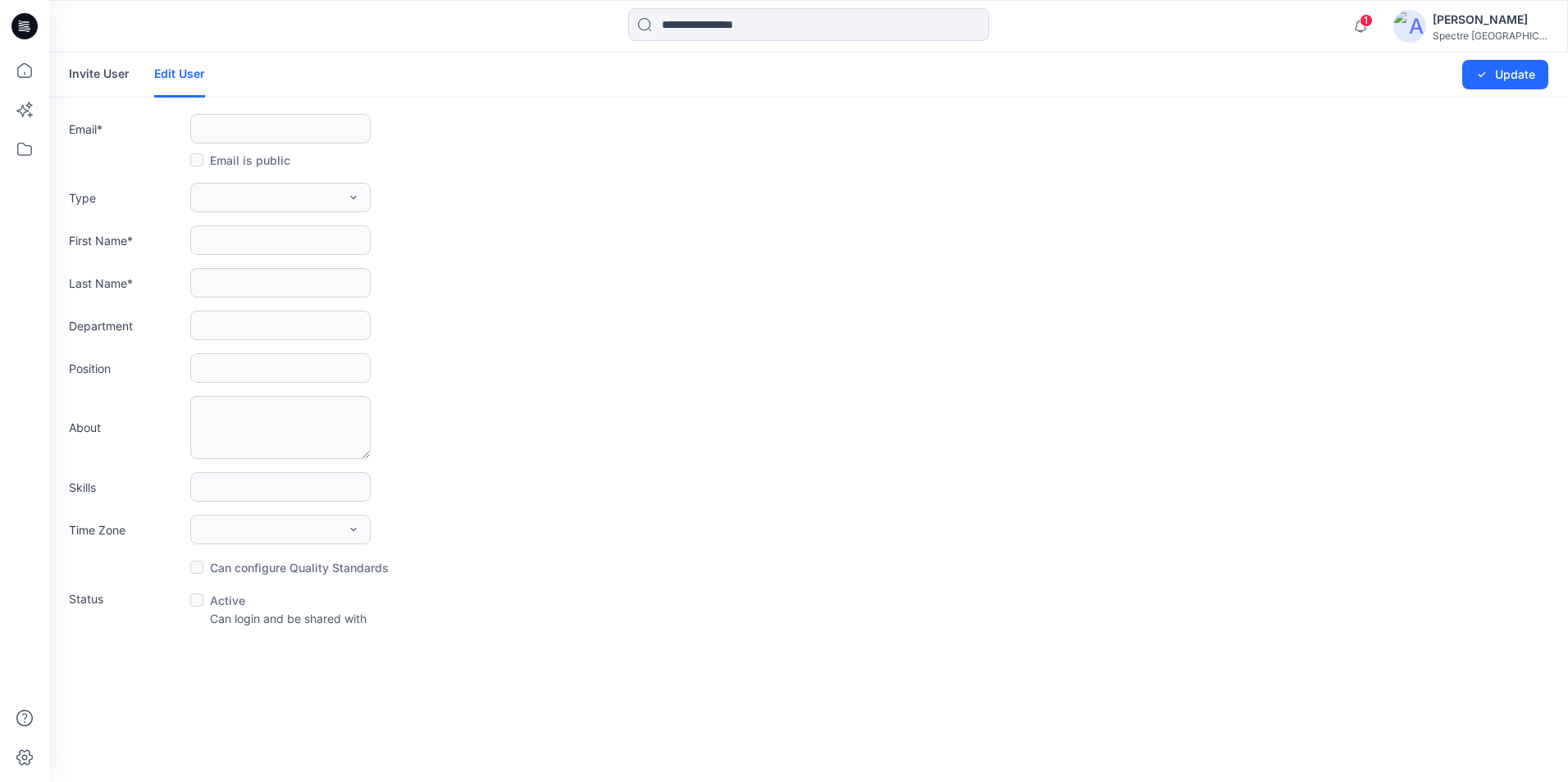
type input "**********"
type input "***"
type input "****"
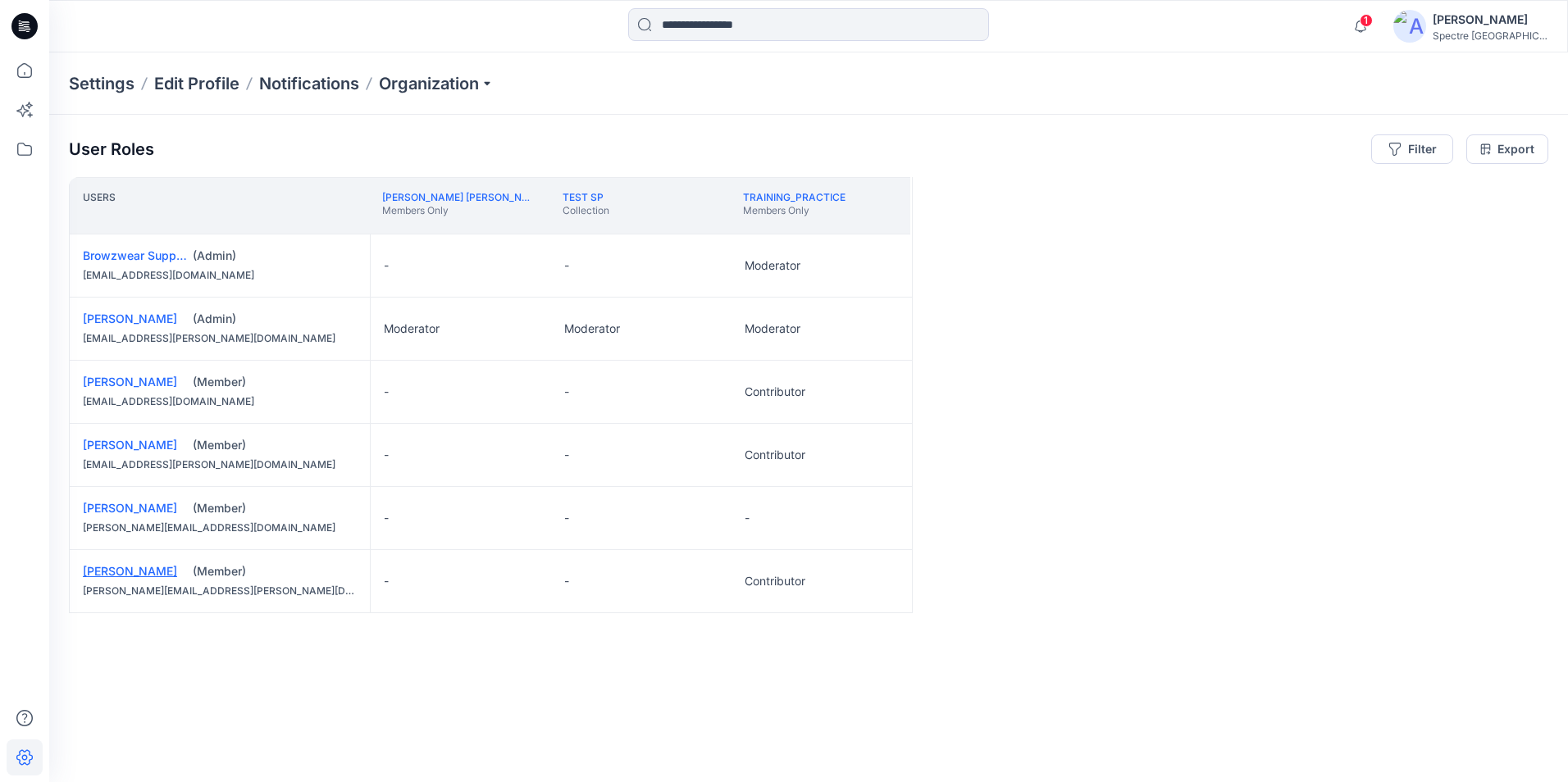
click at [136, 573] on link "[PERSON_NAME]" at bounding box center [130, 570] width 94 height 14
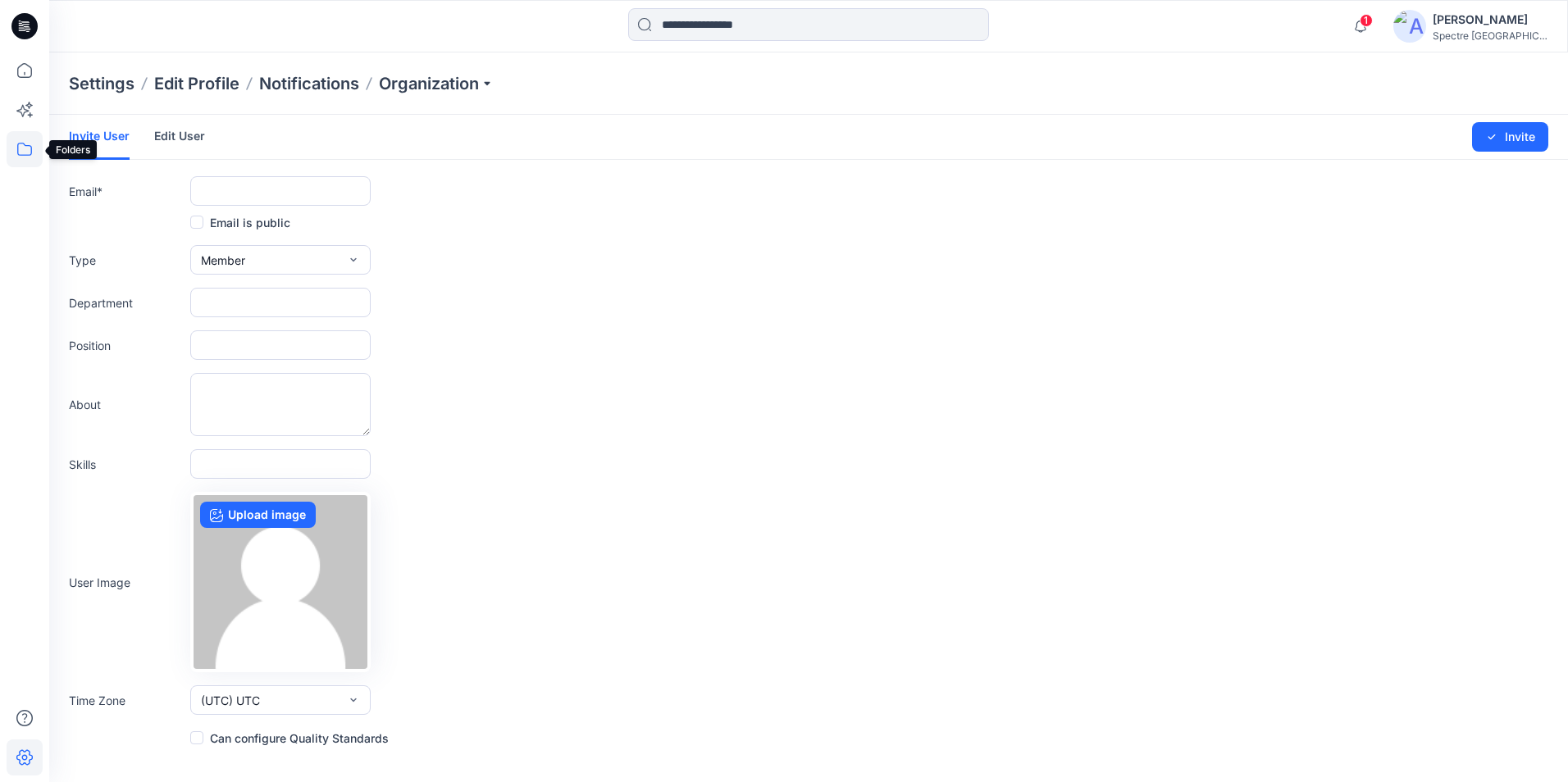
click at [25, 148] on icon at bounding box center [25, 150] width 36 height 36
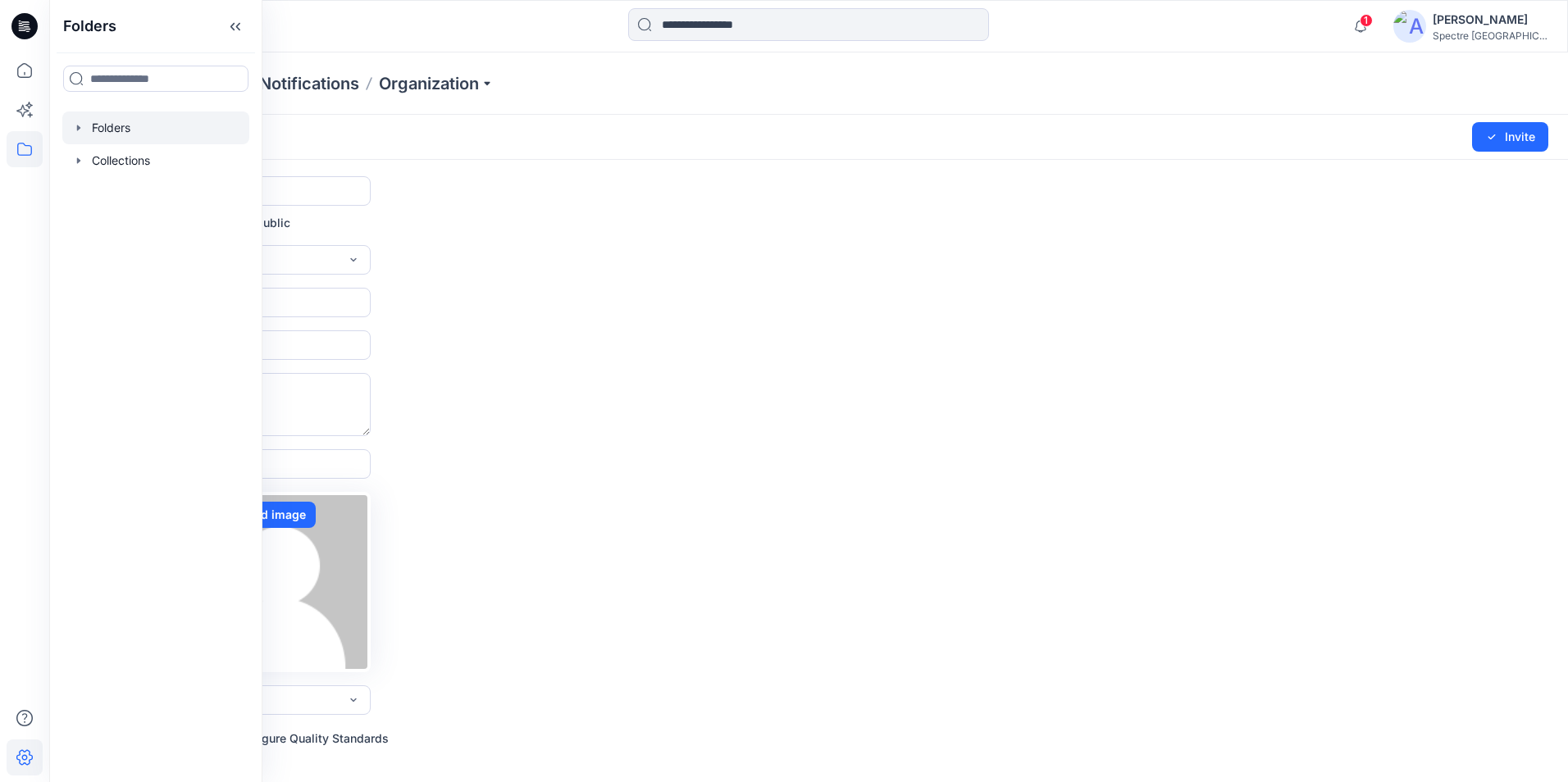
click at [203, 134] on div at bounding box center [155, 128] width 187 height 33
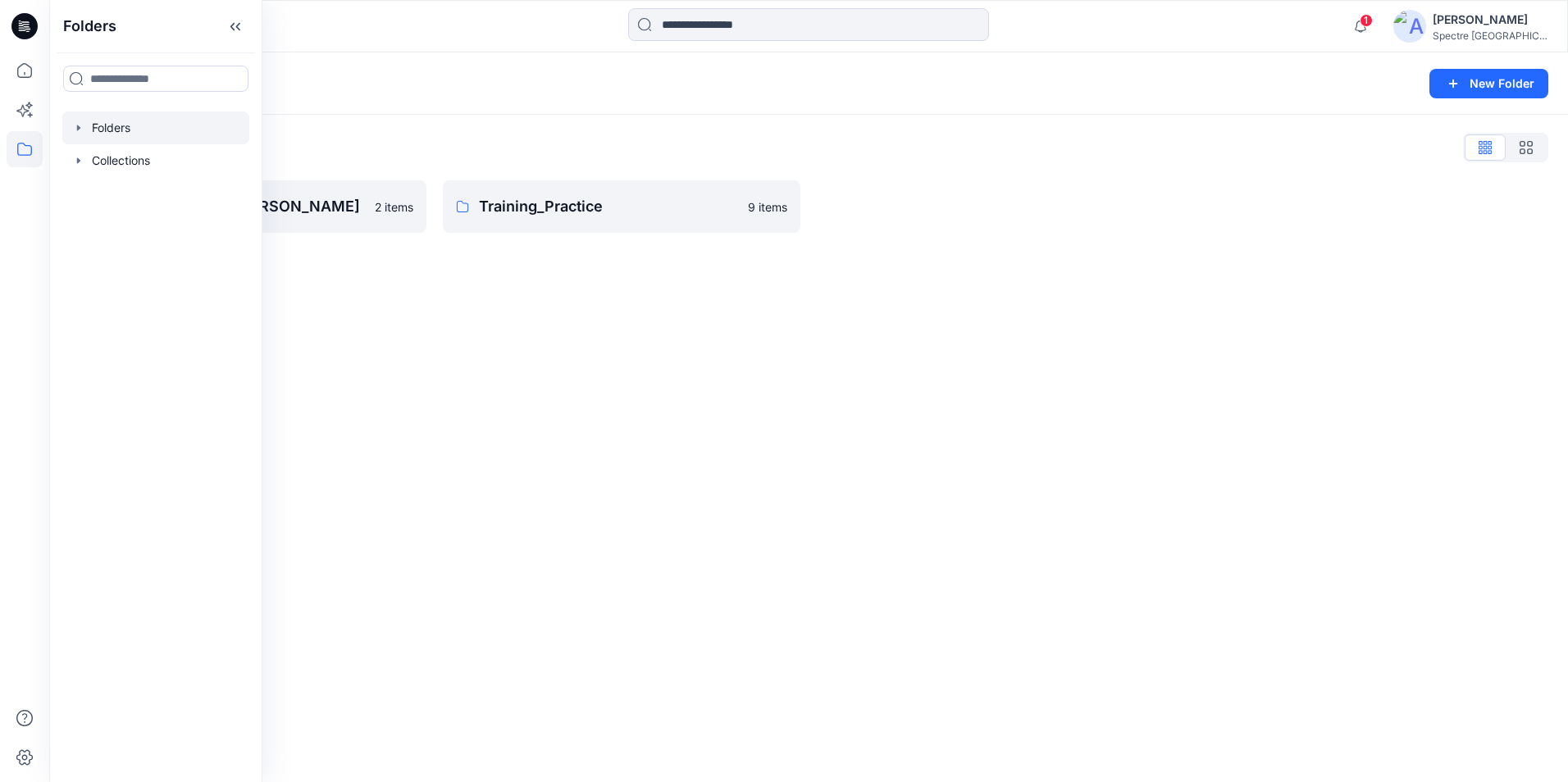
click at [553, 139] on div "Folders List" at bounding box center [808, 148] width 1480 height 26
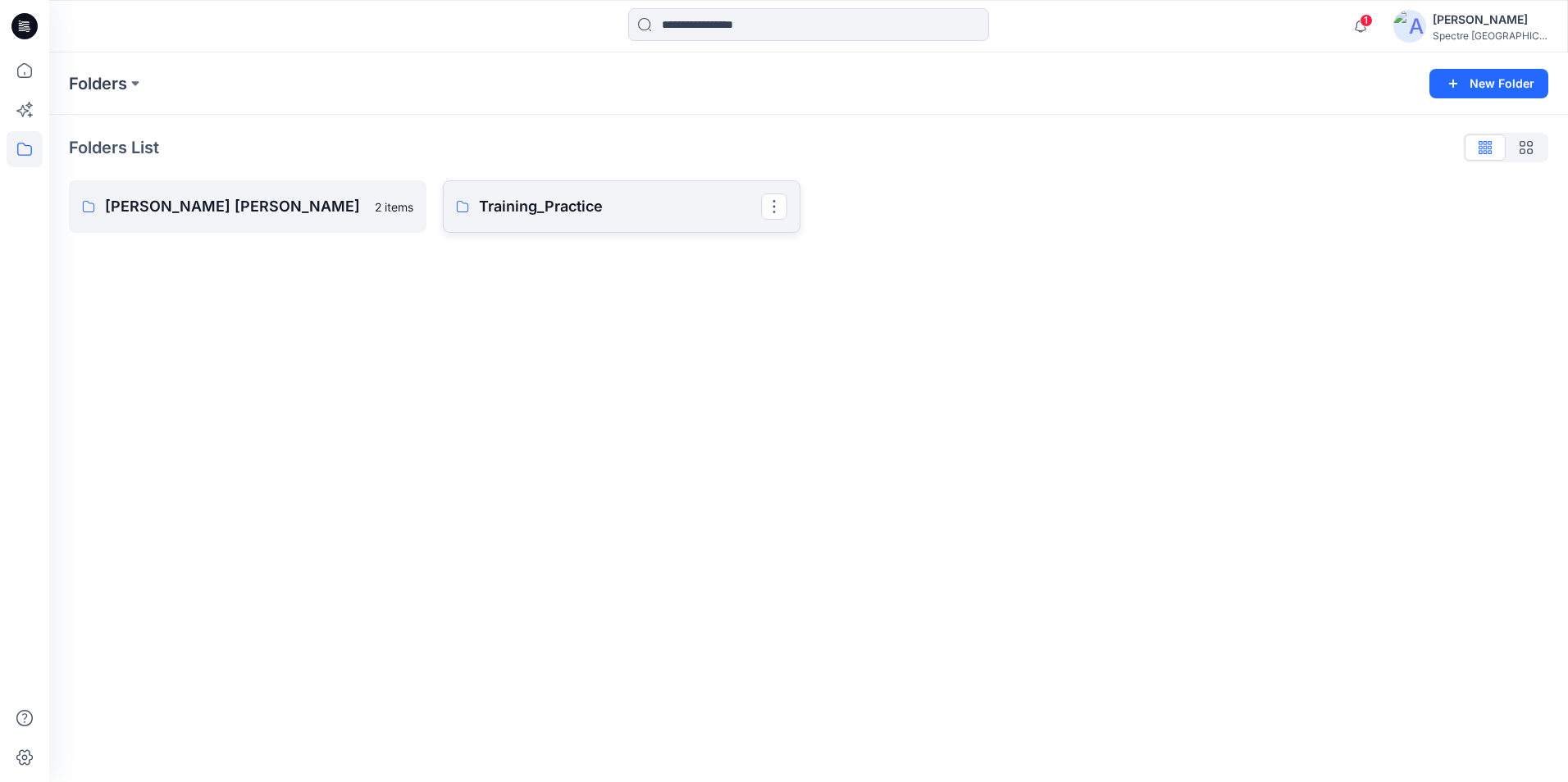
click at [634, 215] on p "Training_Practice" at bounding box center [619, 207] width 282 height 23
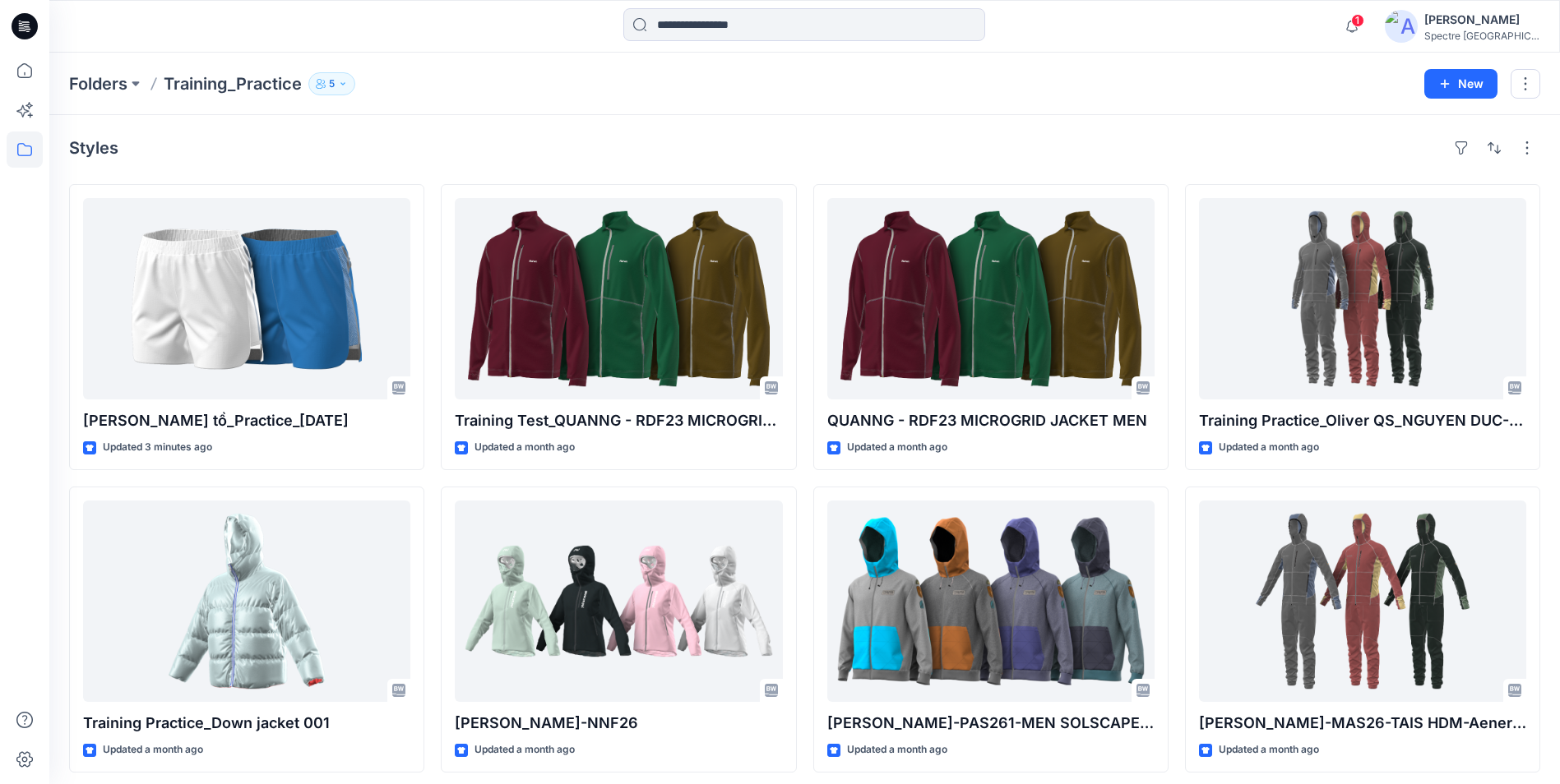
click at [340, 84] on icon "button" at bounding box center [343, 84] width 10 height 10
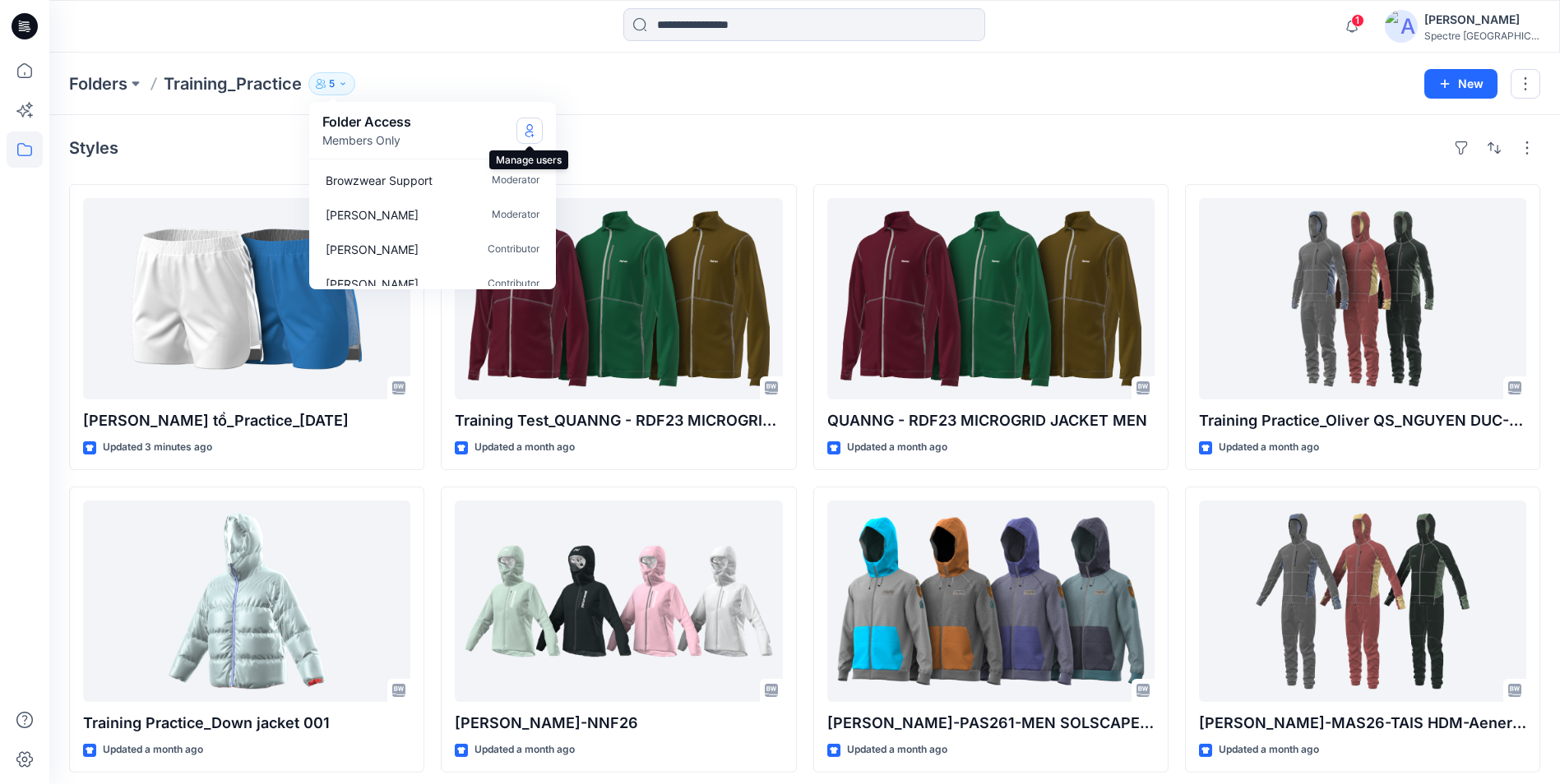
click at [526, 123] on button "Manage Users" at bounding box center [530, 131] width 27 height 27
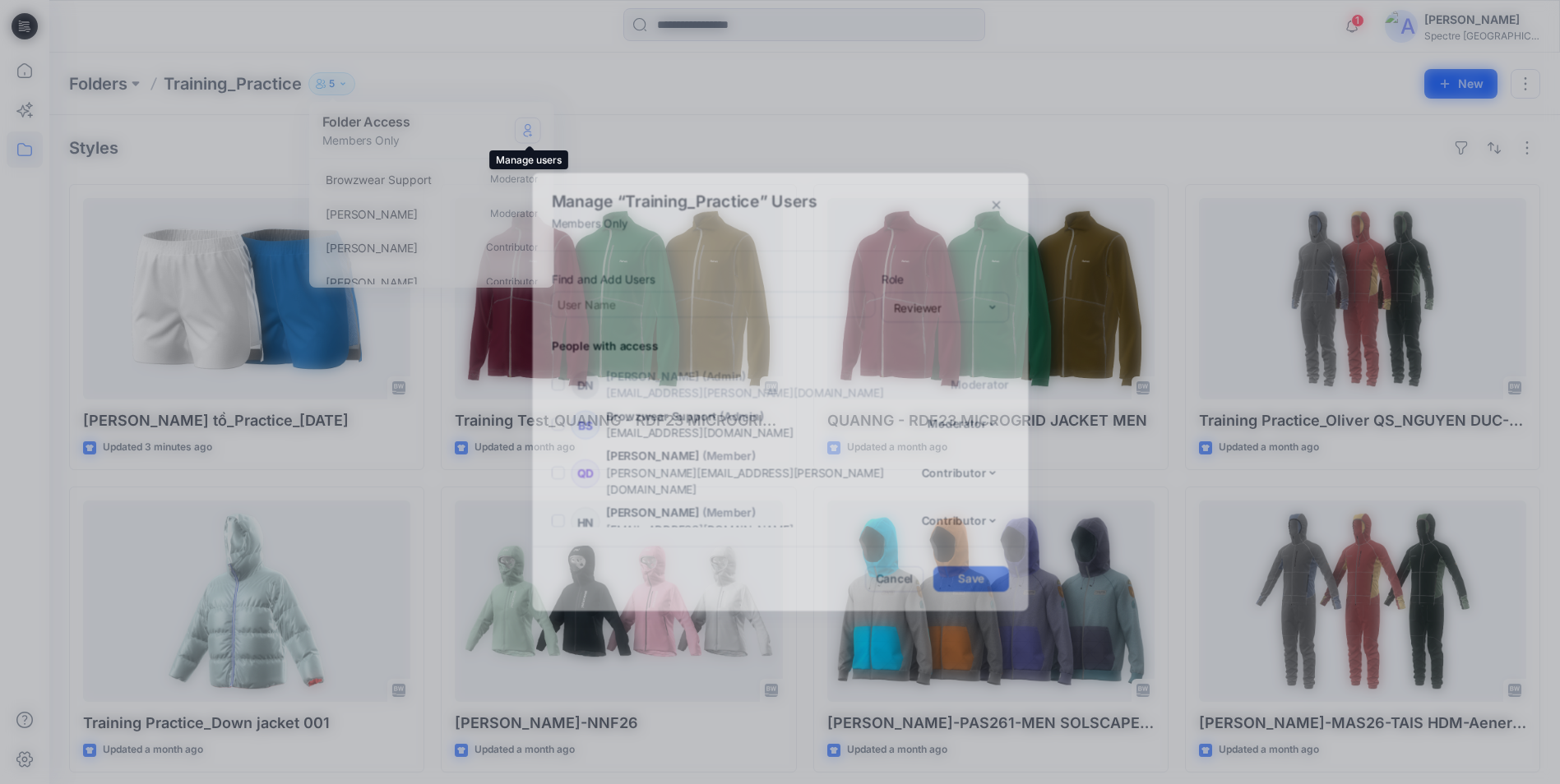
scroll to position [35, 0]
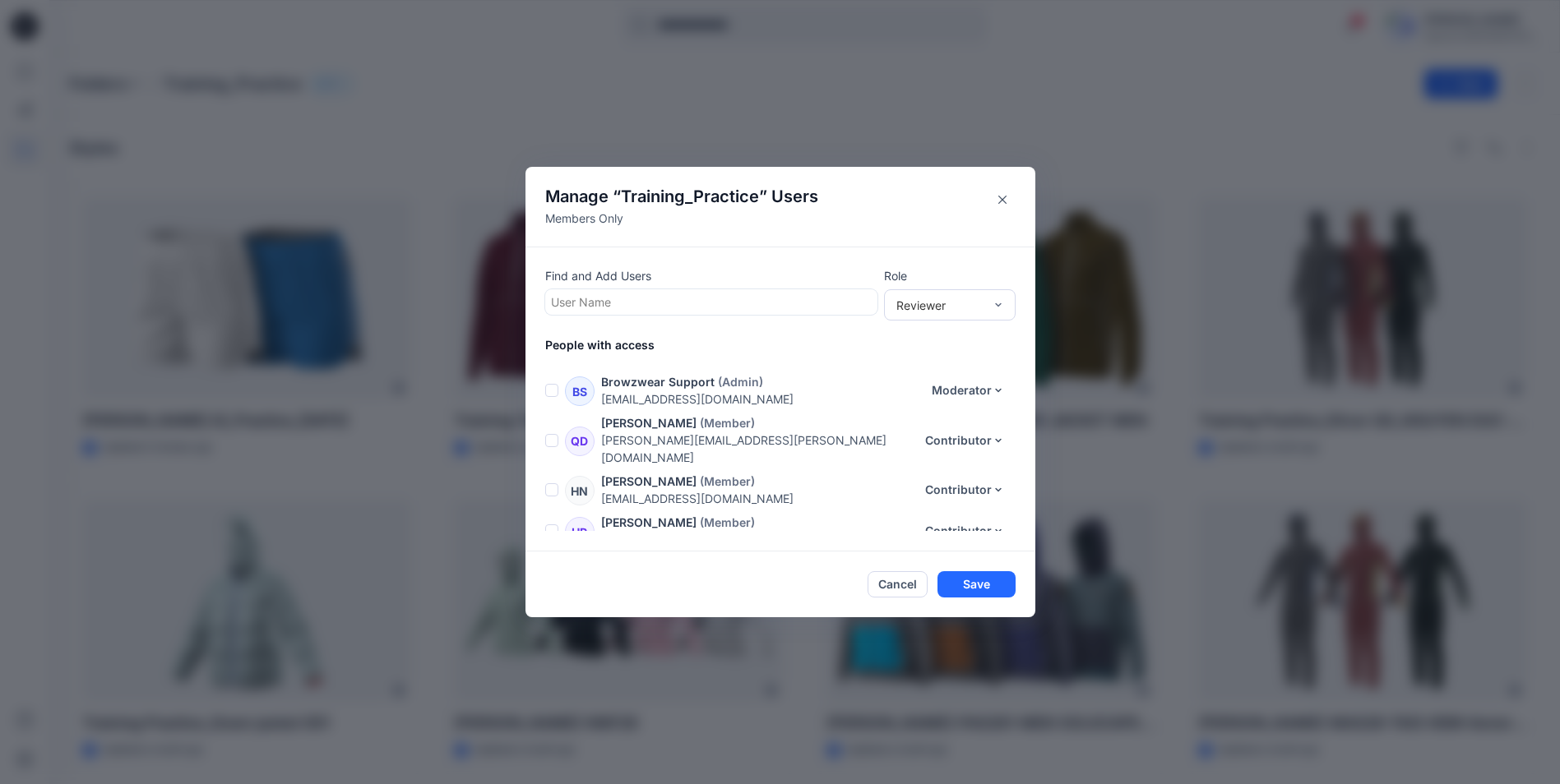
click at [744, 303] on div at bounding box center [711, 302] width 321 height 21
type input "**"
click at [719, 342] on div "PN [PERSON_NAME]" at bounding box center [711, 343] width 312 height 23
click at [974, 313] on div "Reviewer" at bounding box center [949, 305] width 132 height 31
click at [962, 358] on div "Contributor" at bounding box center [949, 365] width 125 height 29
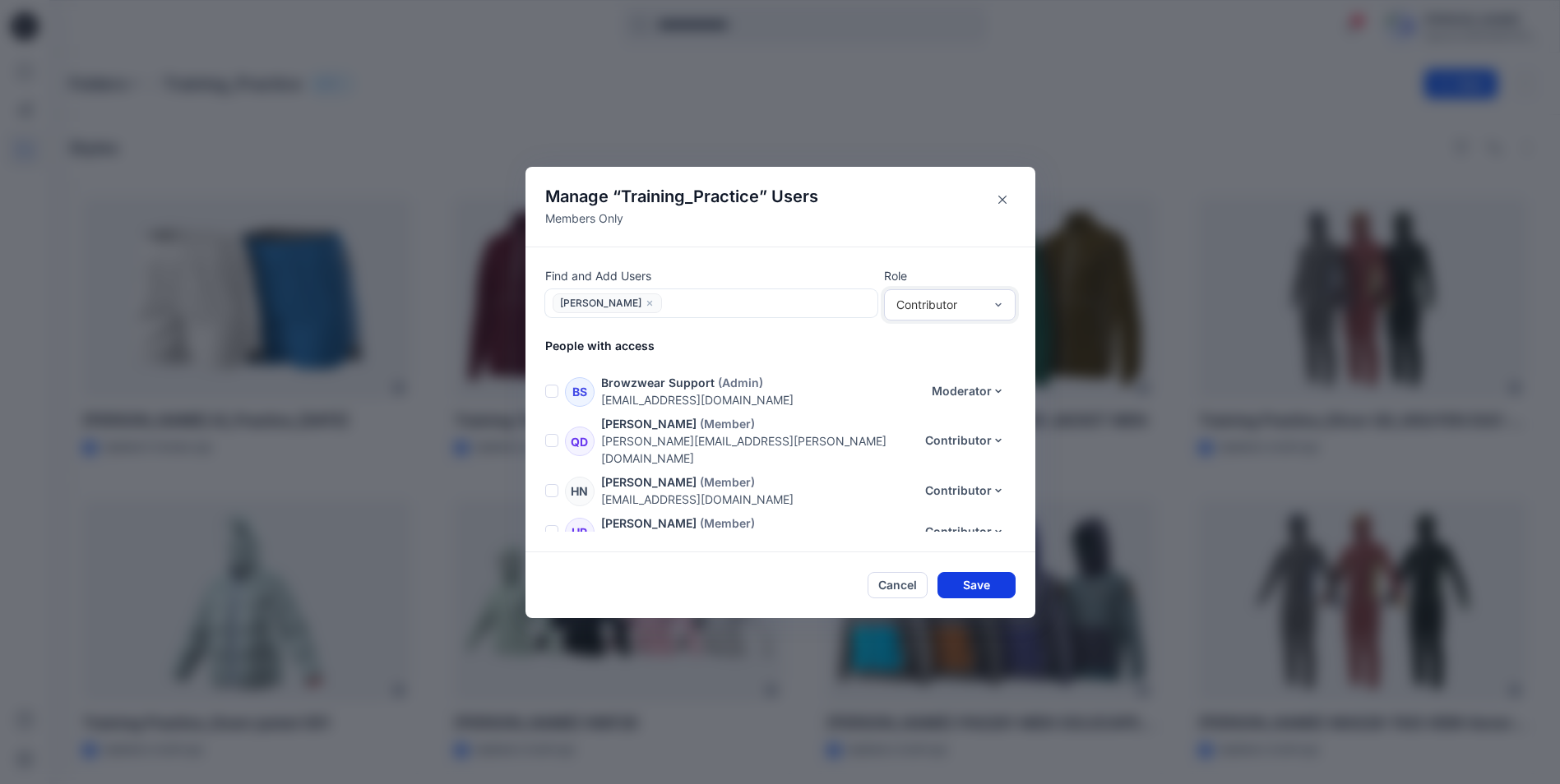
click at [999, 580] on button "Save" at bounding box center [976, 585] width 78 height 27
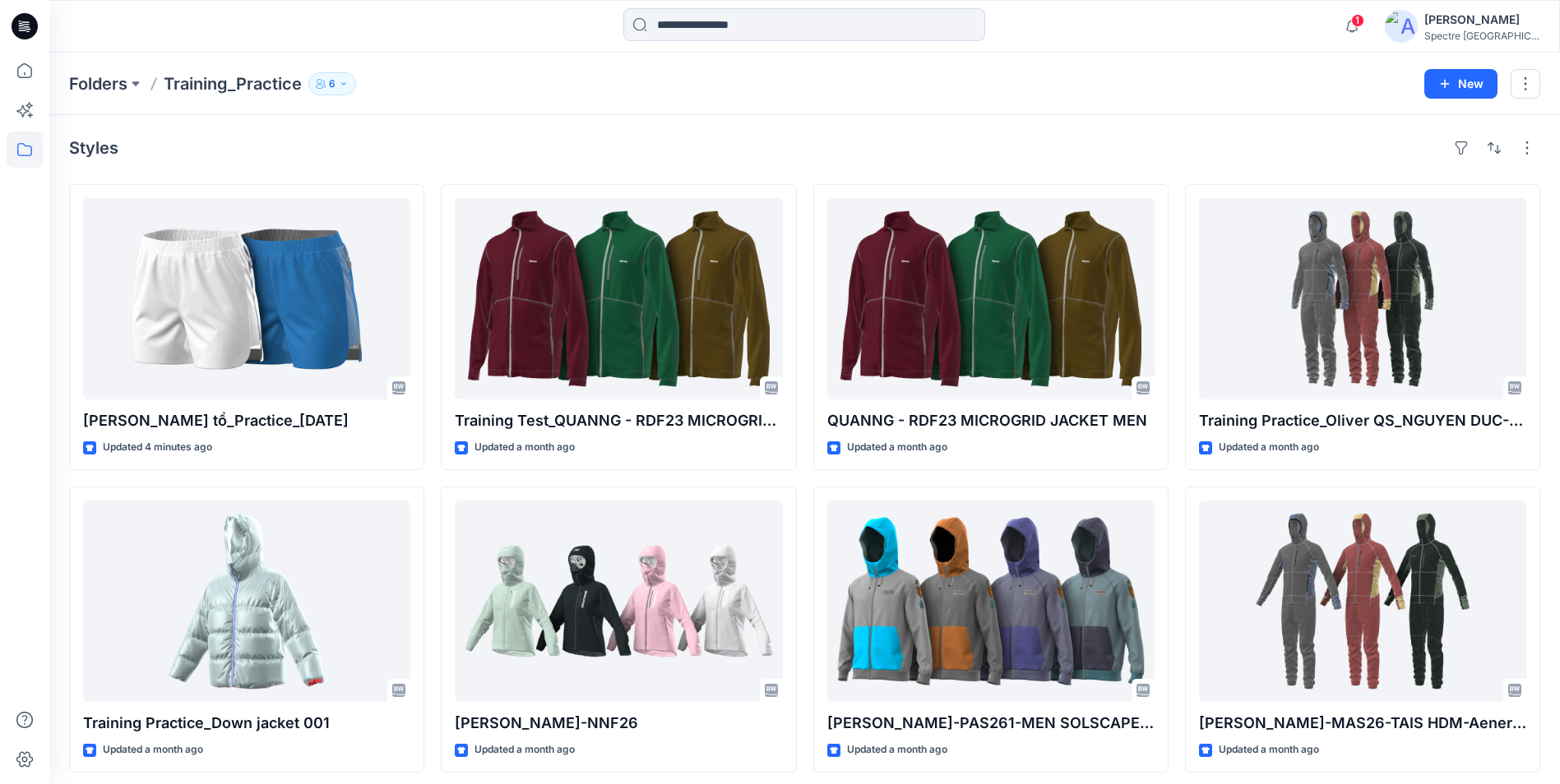
click at [337, 80] on button "6" at bounding box center [332, 84] width 48 height 23
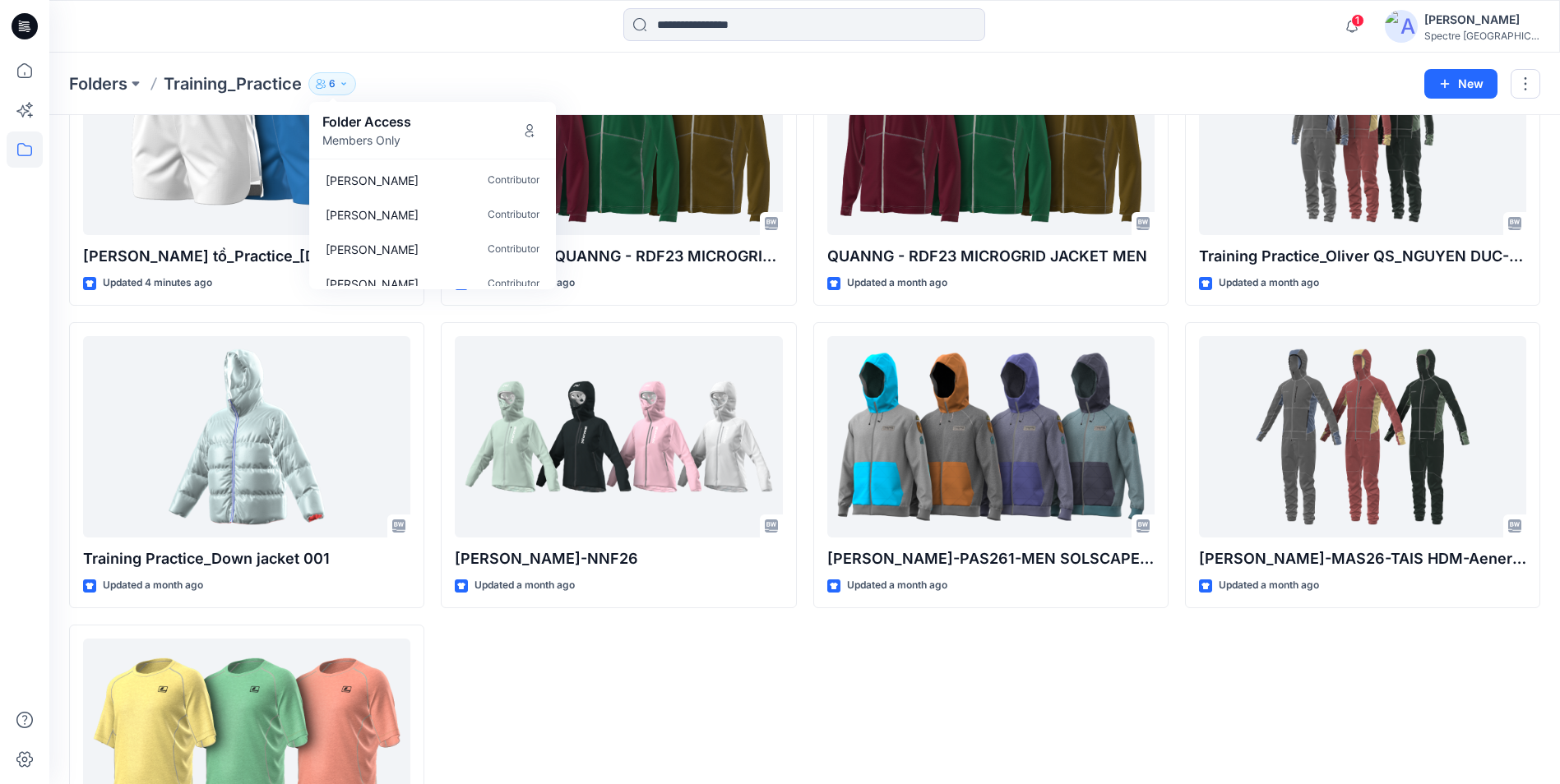
scroll to position [84, 0]
click at [681, 720] on div "Training Test_QUANNG - RDF23 MICROGRID JACKET MEN Updated a month ago [PERSON_N…" at bounding box center [618, 465] width 355 height 891
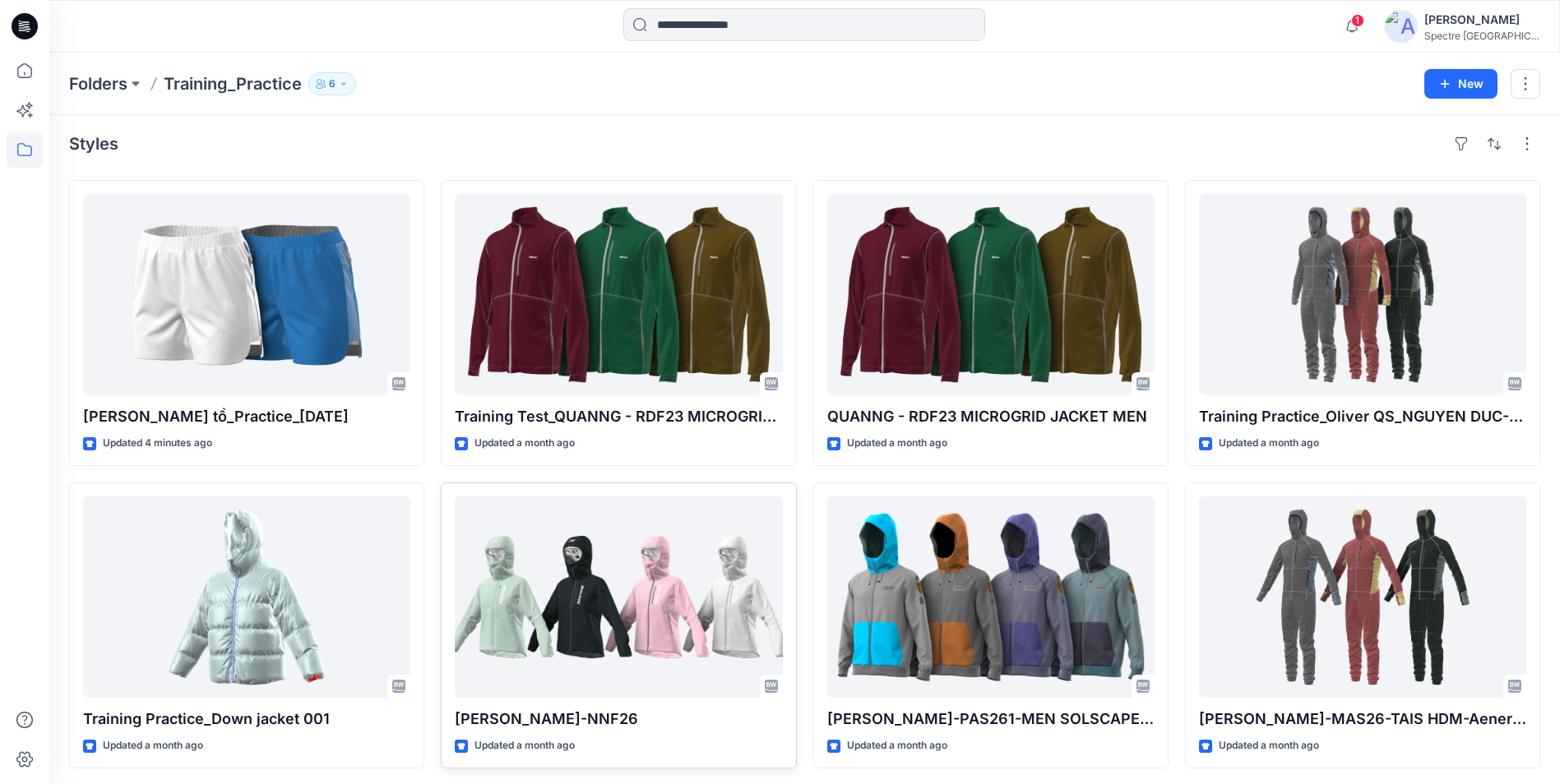
scroll to position [0, 0]
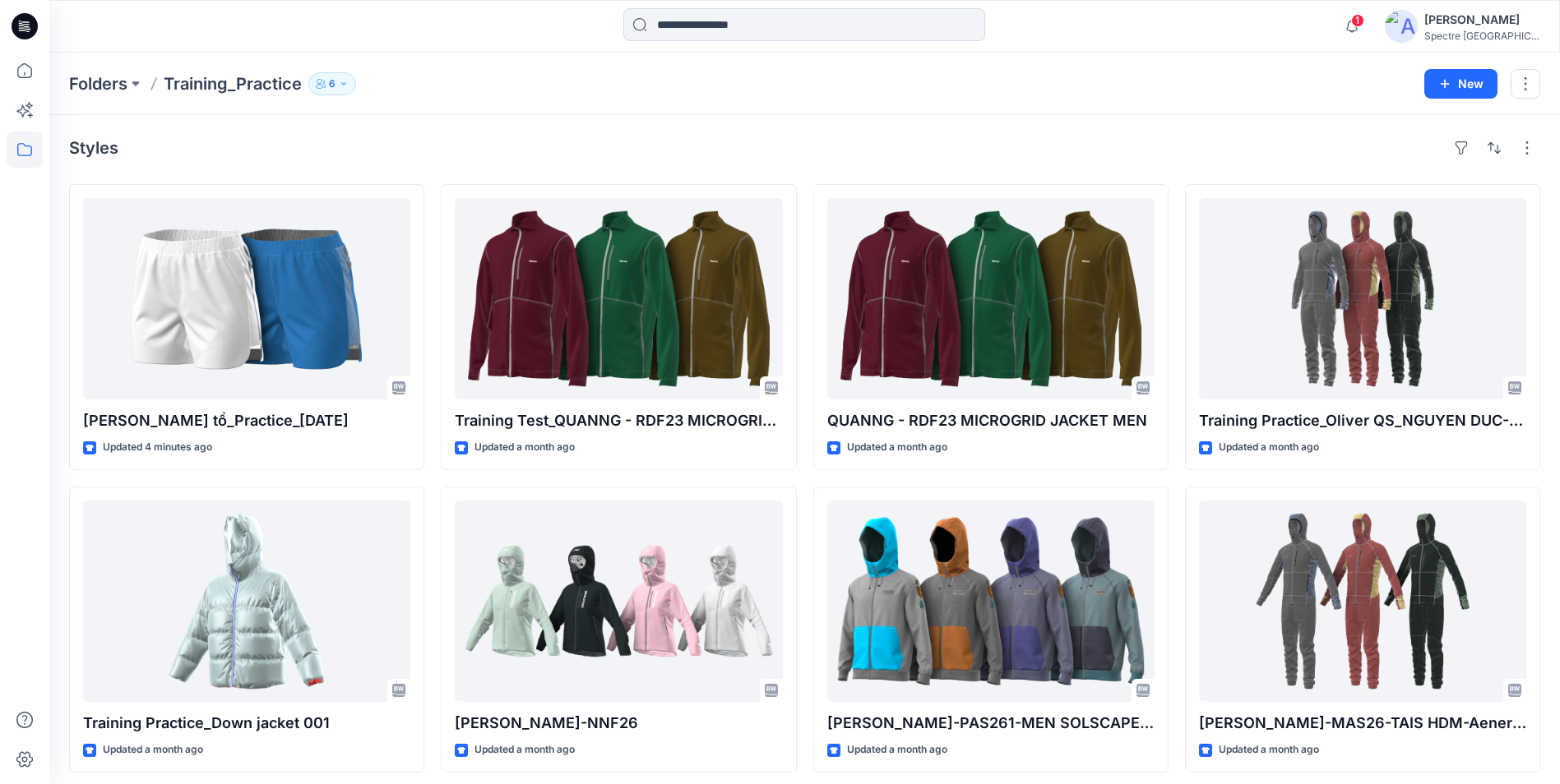
click at [868, 114] on div "Folders Training_Practice 6 Folder Access Members Only Browzwear Support Modera…" at bounding box center [805, 83] width 1510 height 62
click at [1483, 28] on div "[PERSON_NAME]" at bounding box center [1481, 20] width 115 height 20
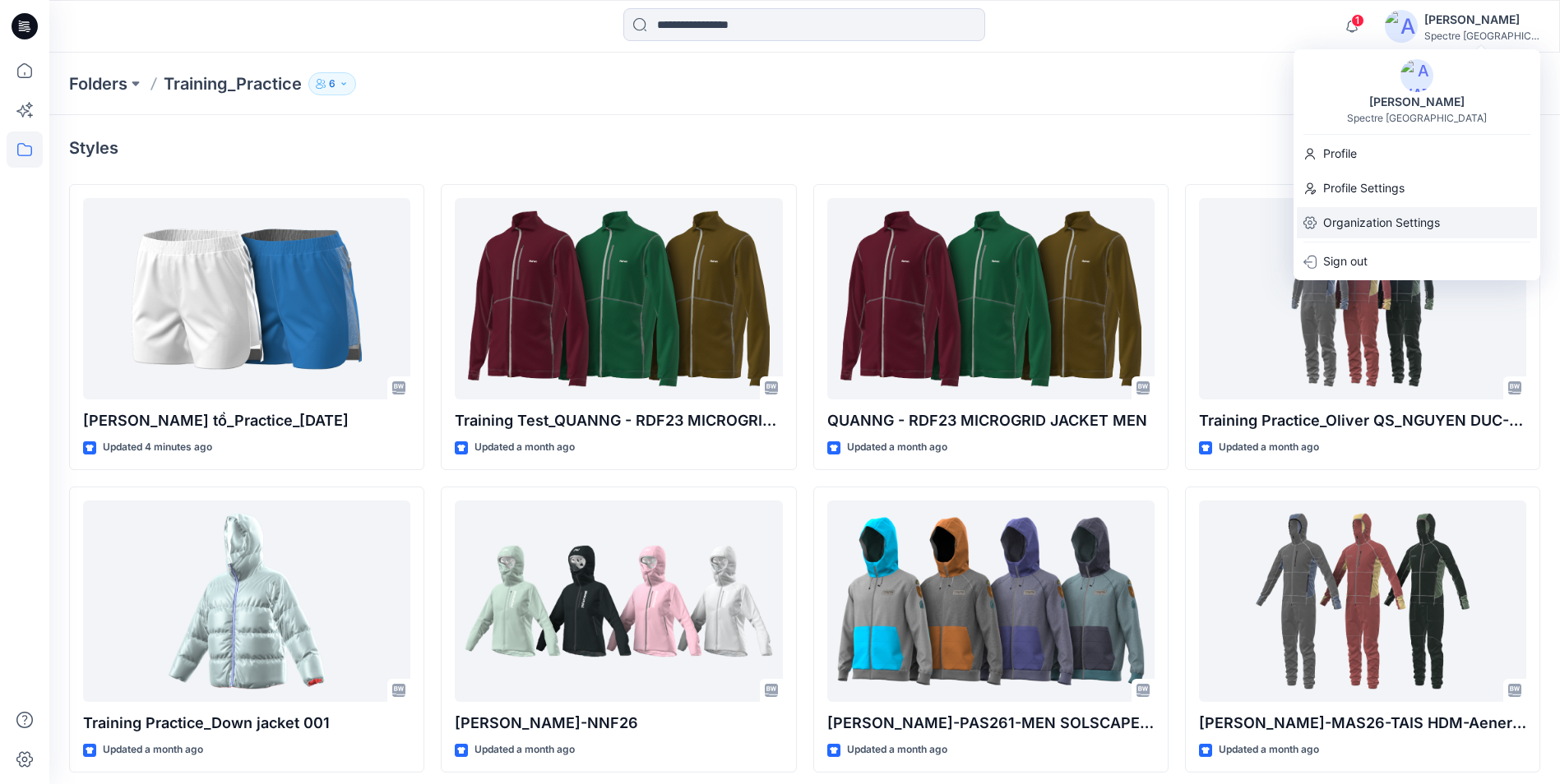
click at [1405, 229] on p "Organization Settings" at bounding box center [1381, 223] width 117 height 31
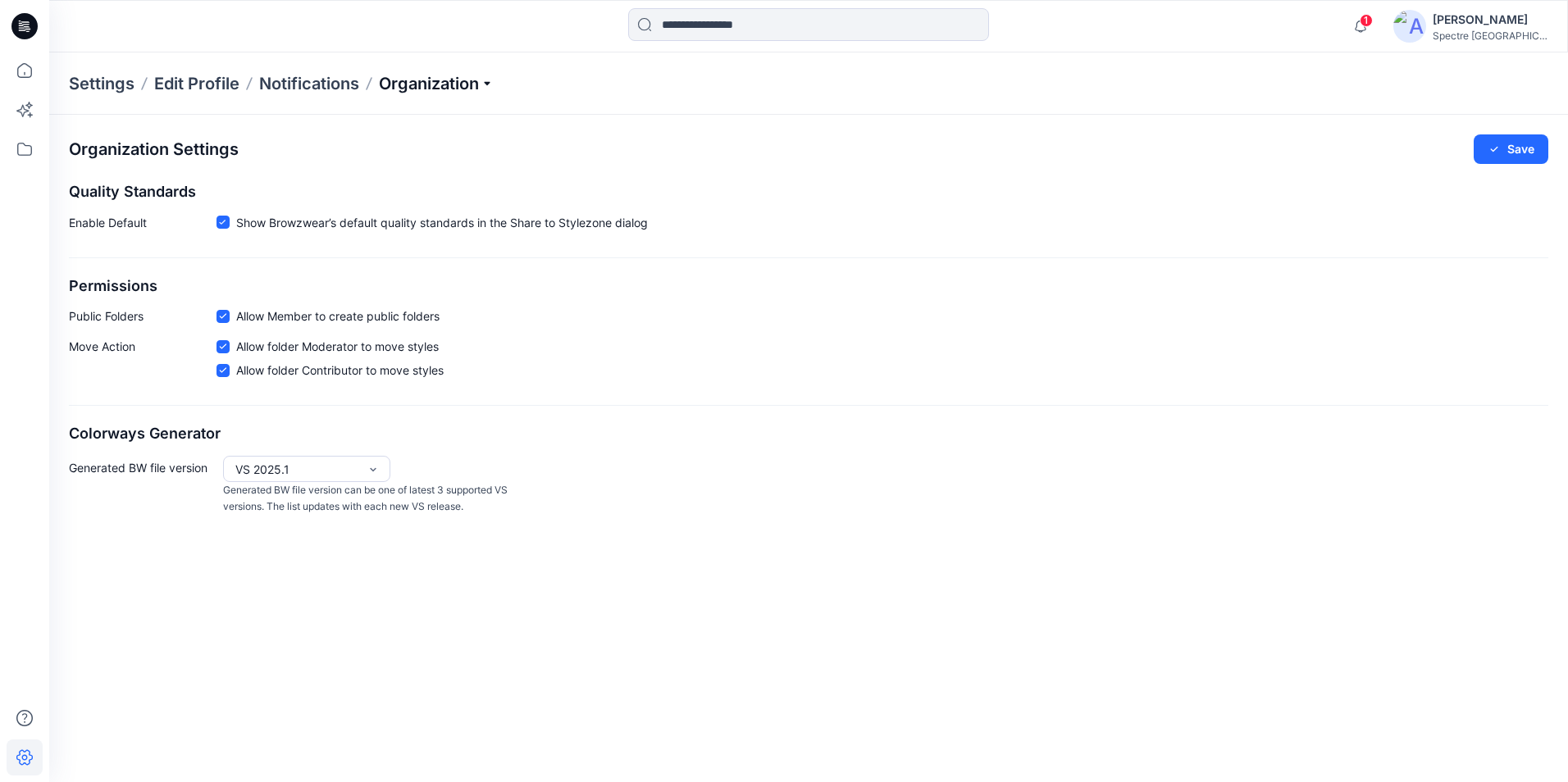
click at [434, 85] on p "Organization" at bounding box center [436, 83] width 115 height 23
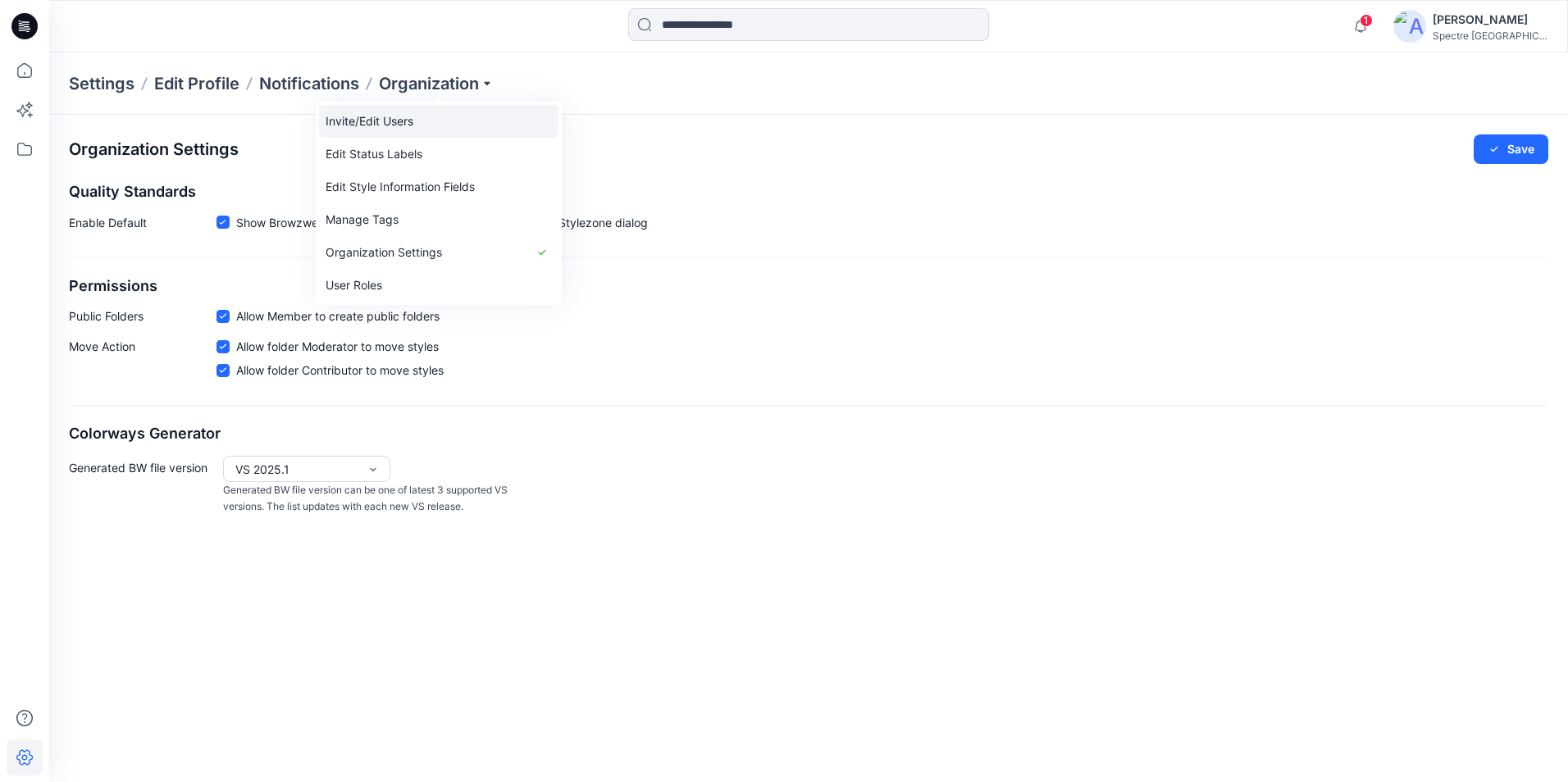
click at [414, 115] on link "Invite/Edit Users" at bounding box center [439, 122] width 240 height 33
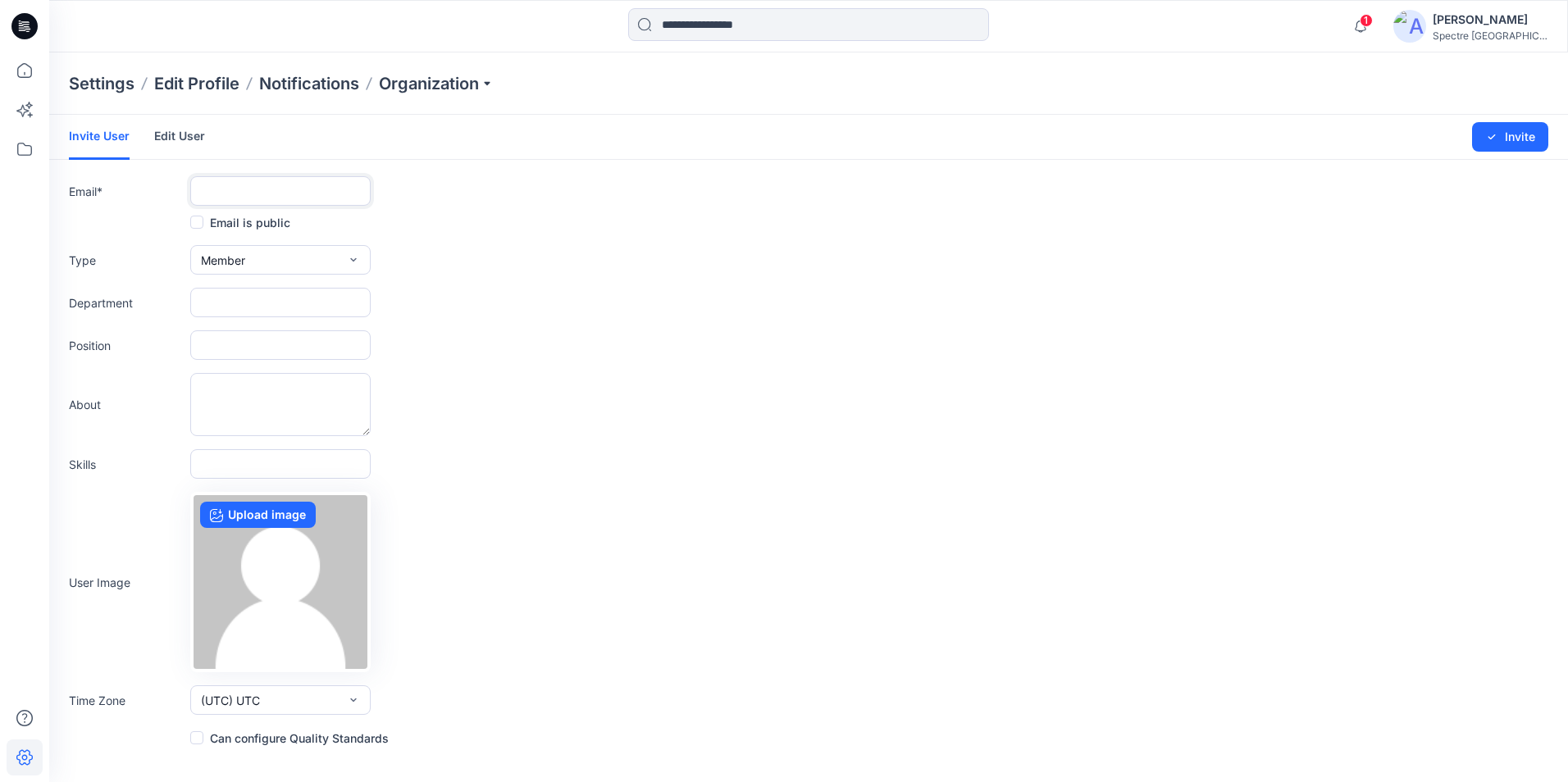
click at [304, 193] on input "text" at bounding box center [280, 191] width 180 height 30
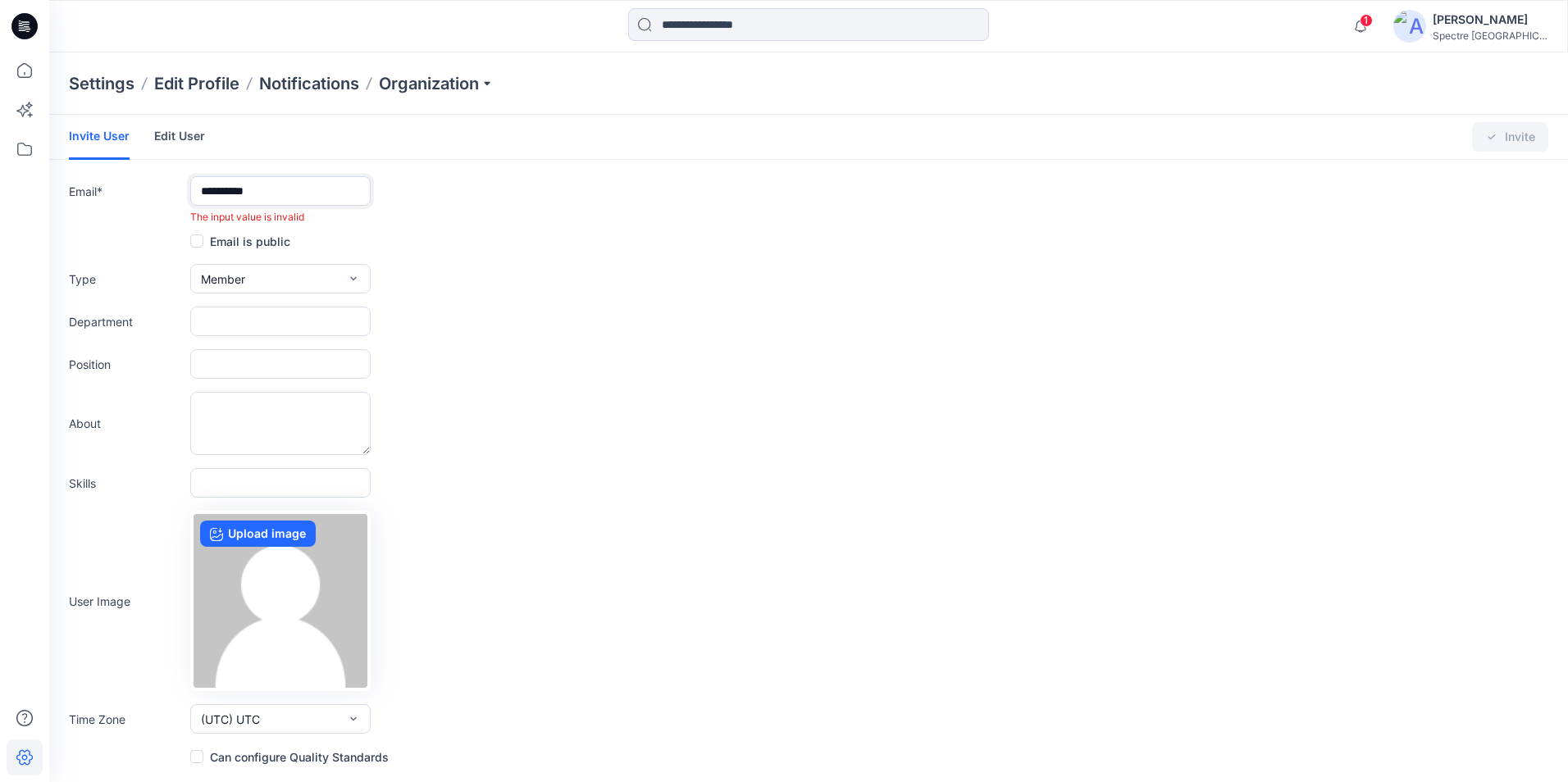
type input "**********"
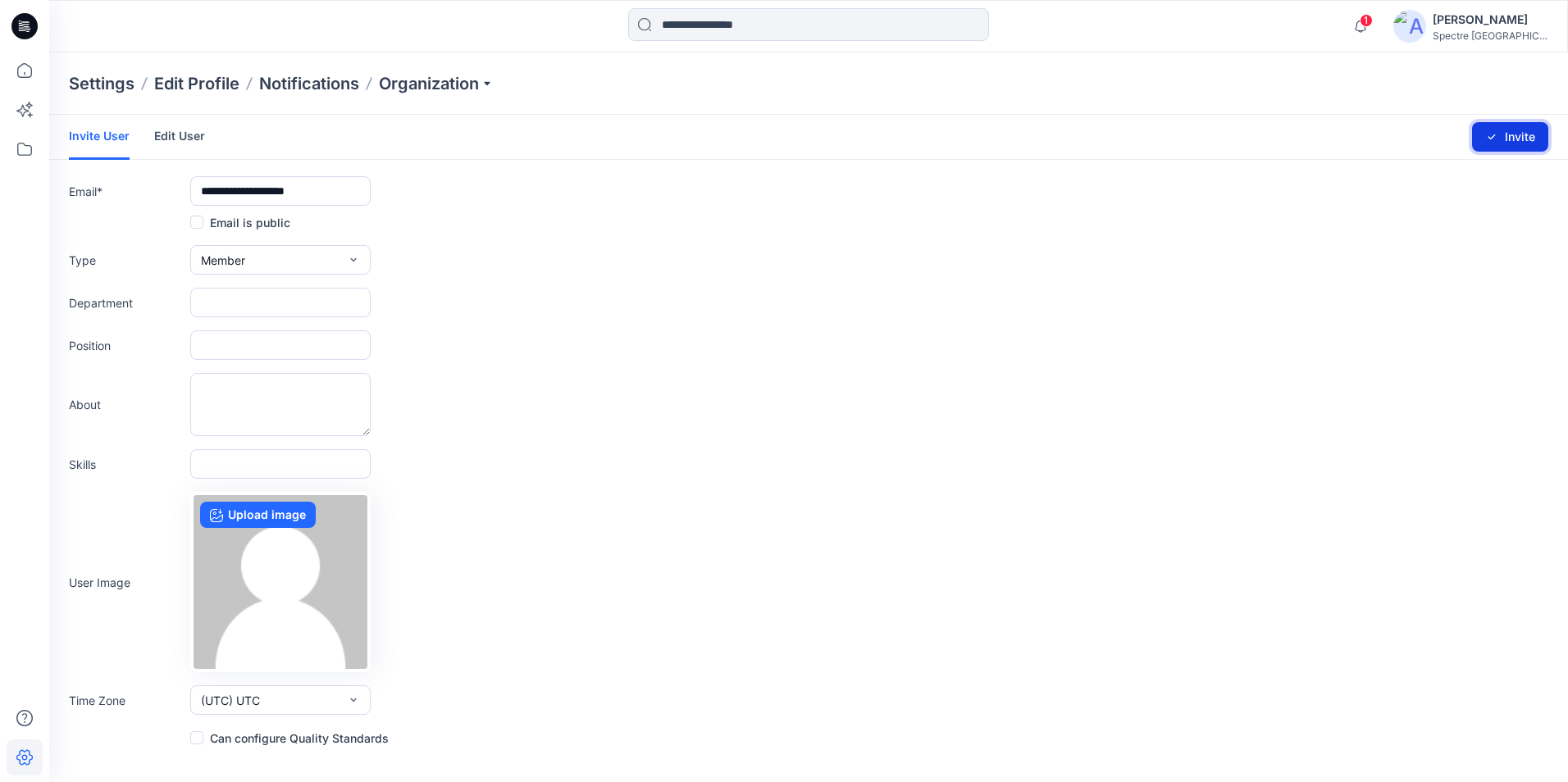
click at [1513, 128] on button "Invite" at bounding box center [1510, 137] width 76 height 30
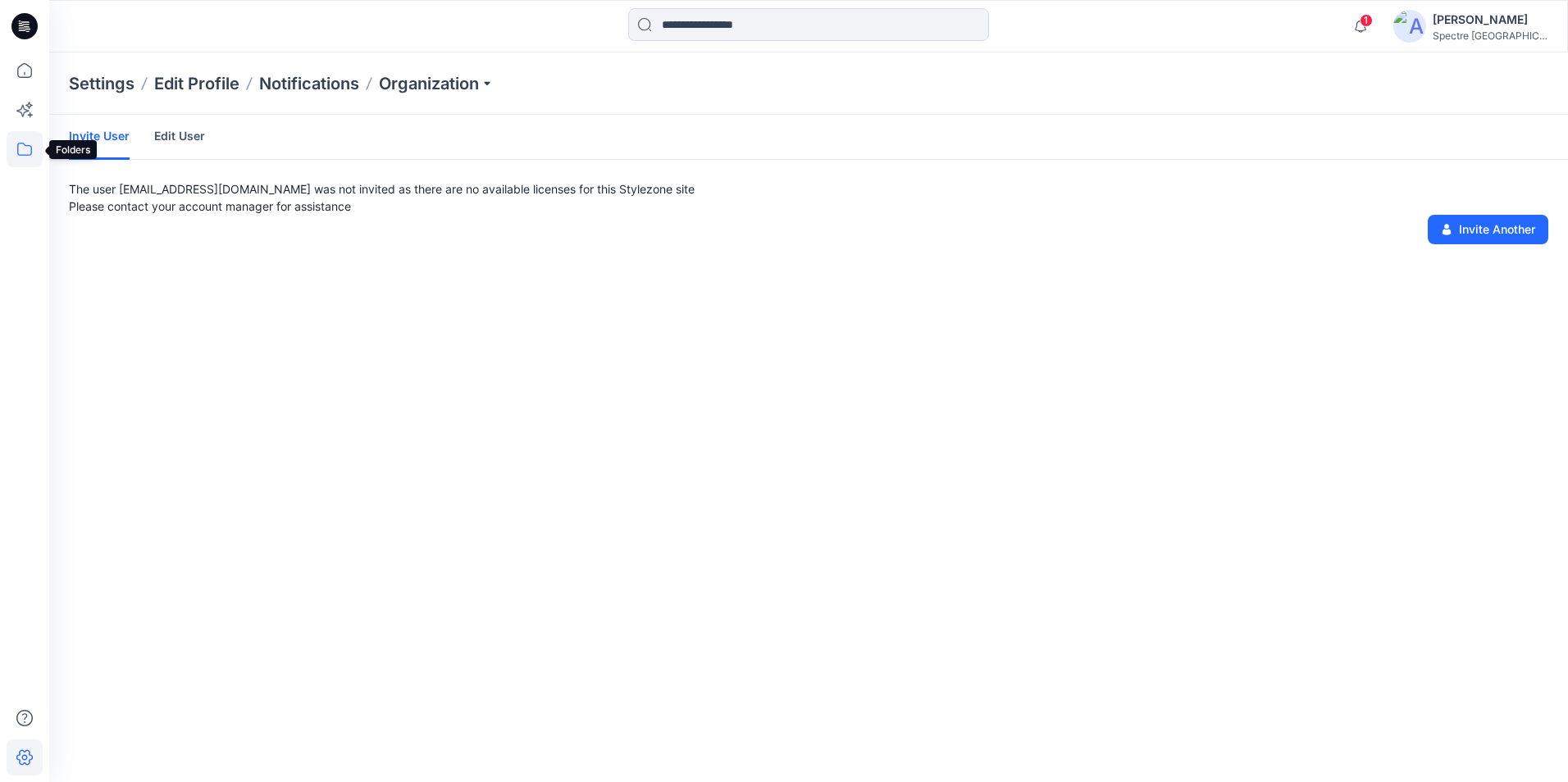
click at [27, 155] on icon at bounding box center [25, 150] width 15 height 13
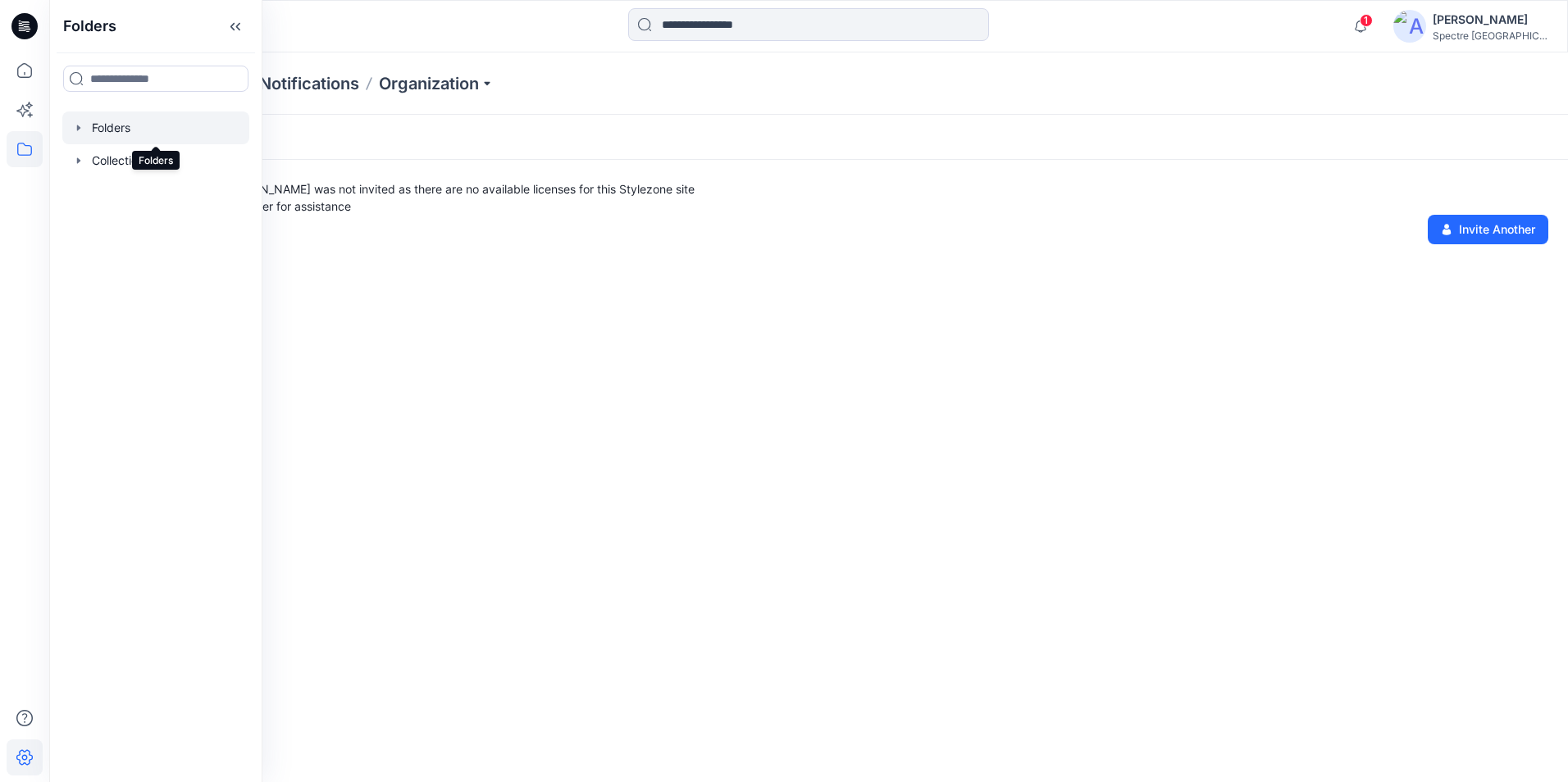
click at [123, 127] on div at bounding box center [155, 128] width 187 height 33
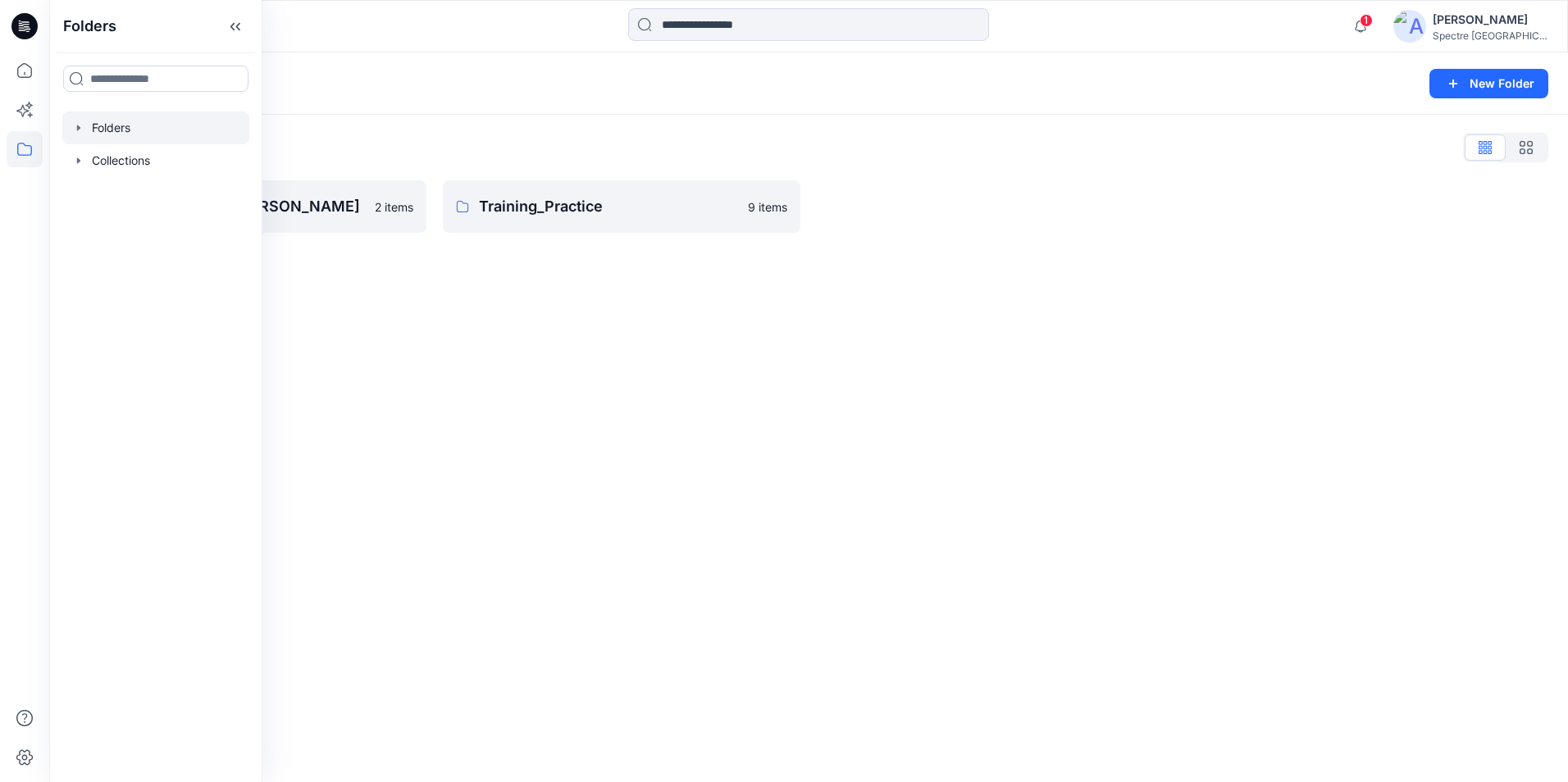
click at [79, 125] on icon "button" at bounding box center [79, 128] width 13 height 13
click at [160, 192] on p "Training_Practice" at bounding box center [155, 193] width 94 height 20
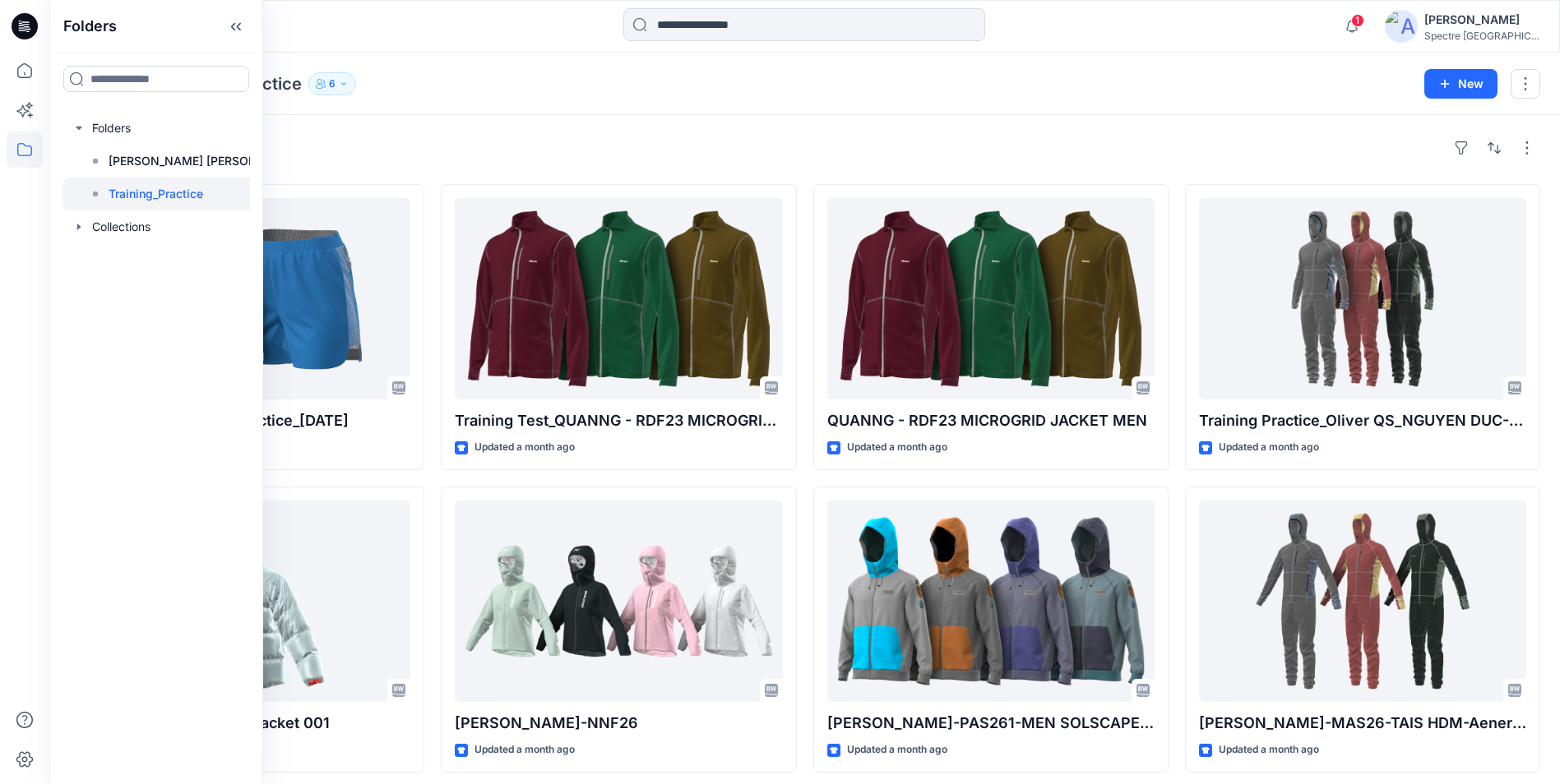
click at [349, 83] on icon "button" at bounding box center [344, 84] width 10 height 10
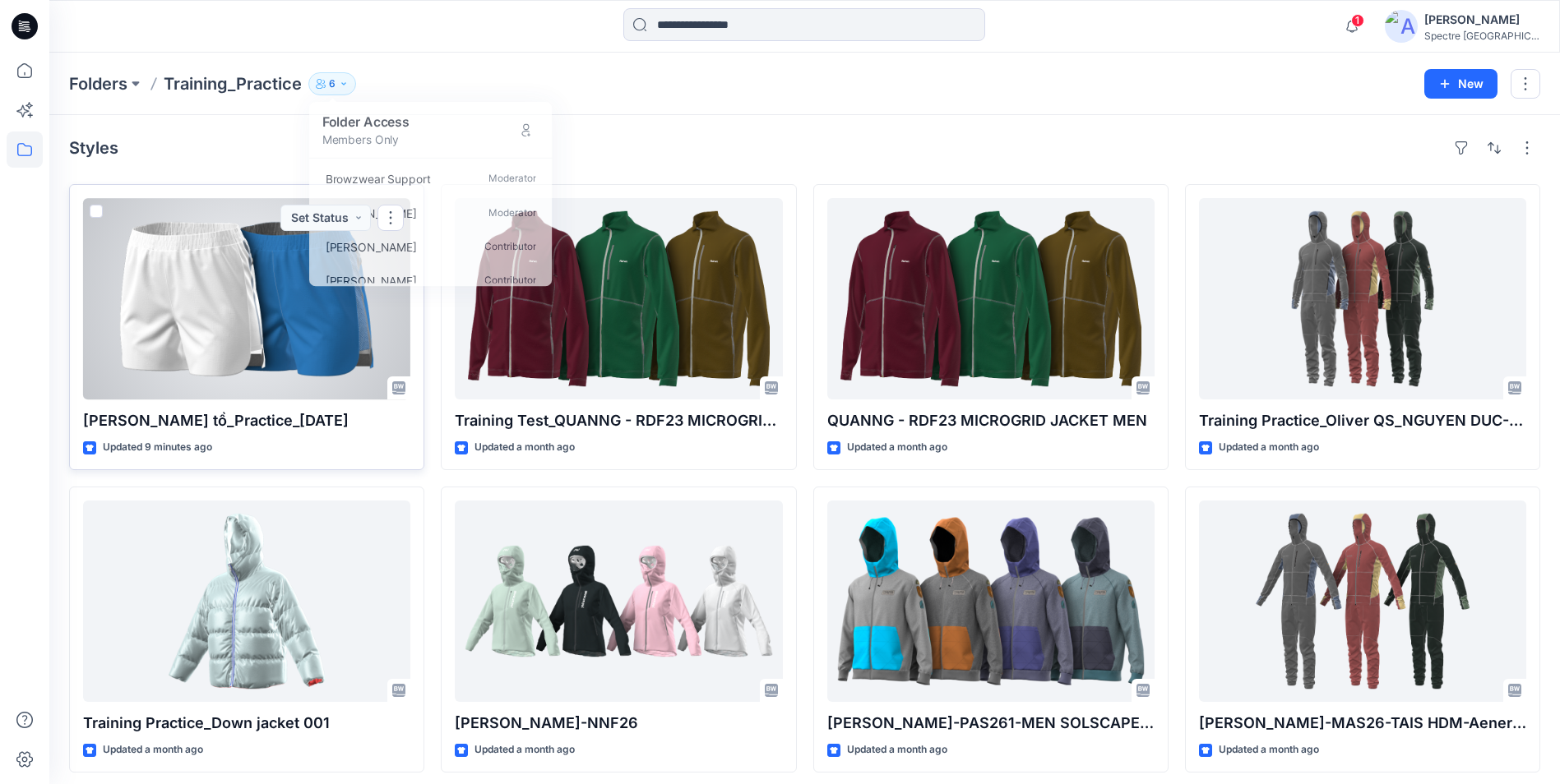
click at [232, 423] on p "[PERSON_NAME] tồ_Practice_[DATE]" at bounding box center [246, 421] width 327 height 23
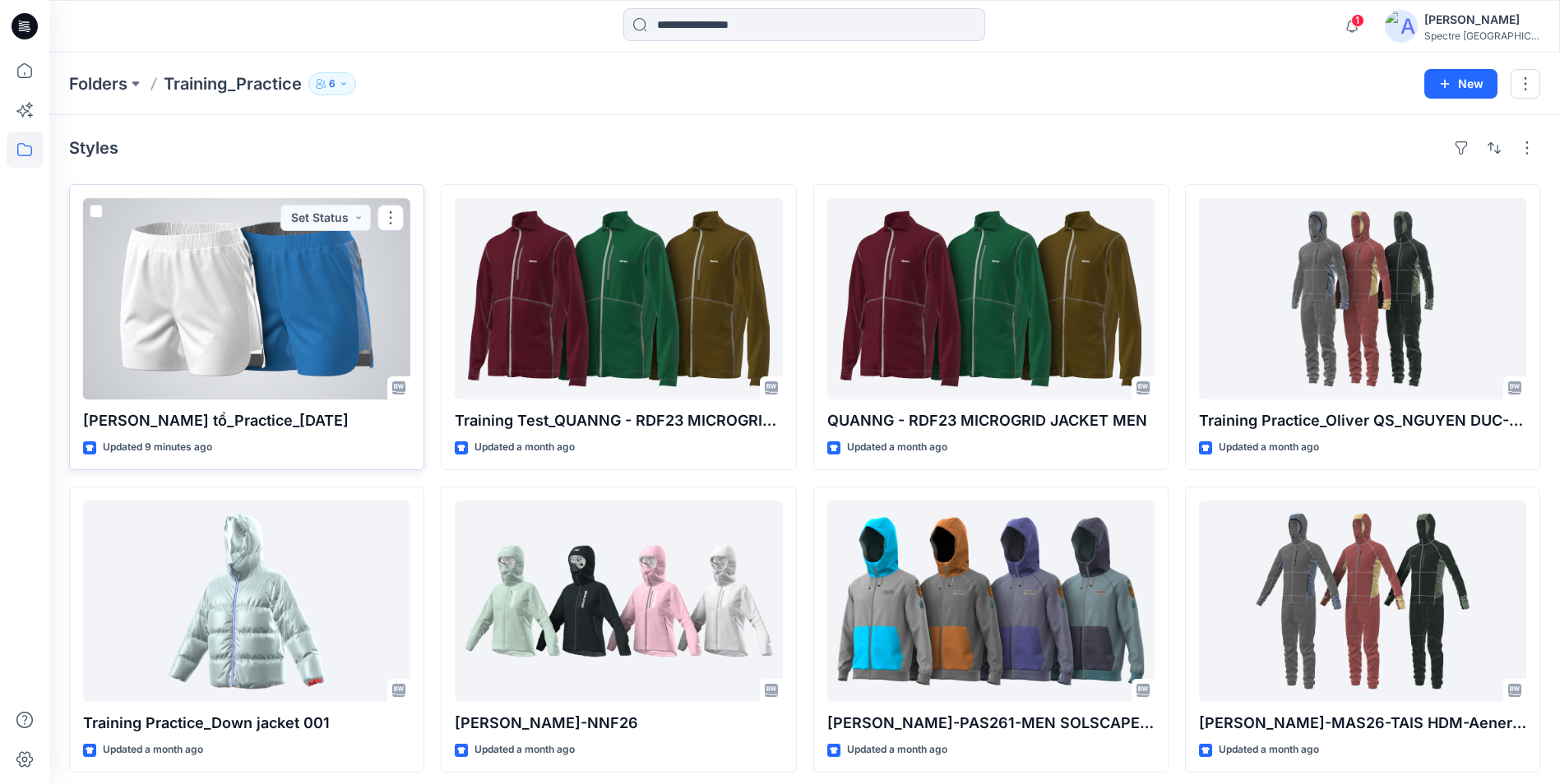
click at [188, 316] on div at bounding box center [246, 298] width 327 height 201
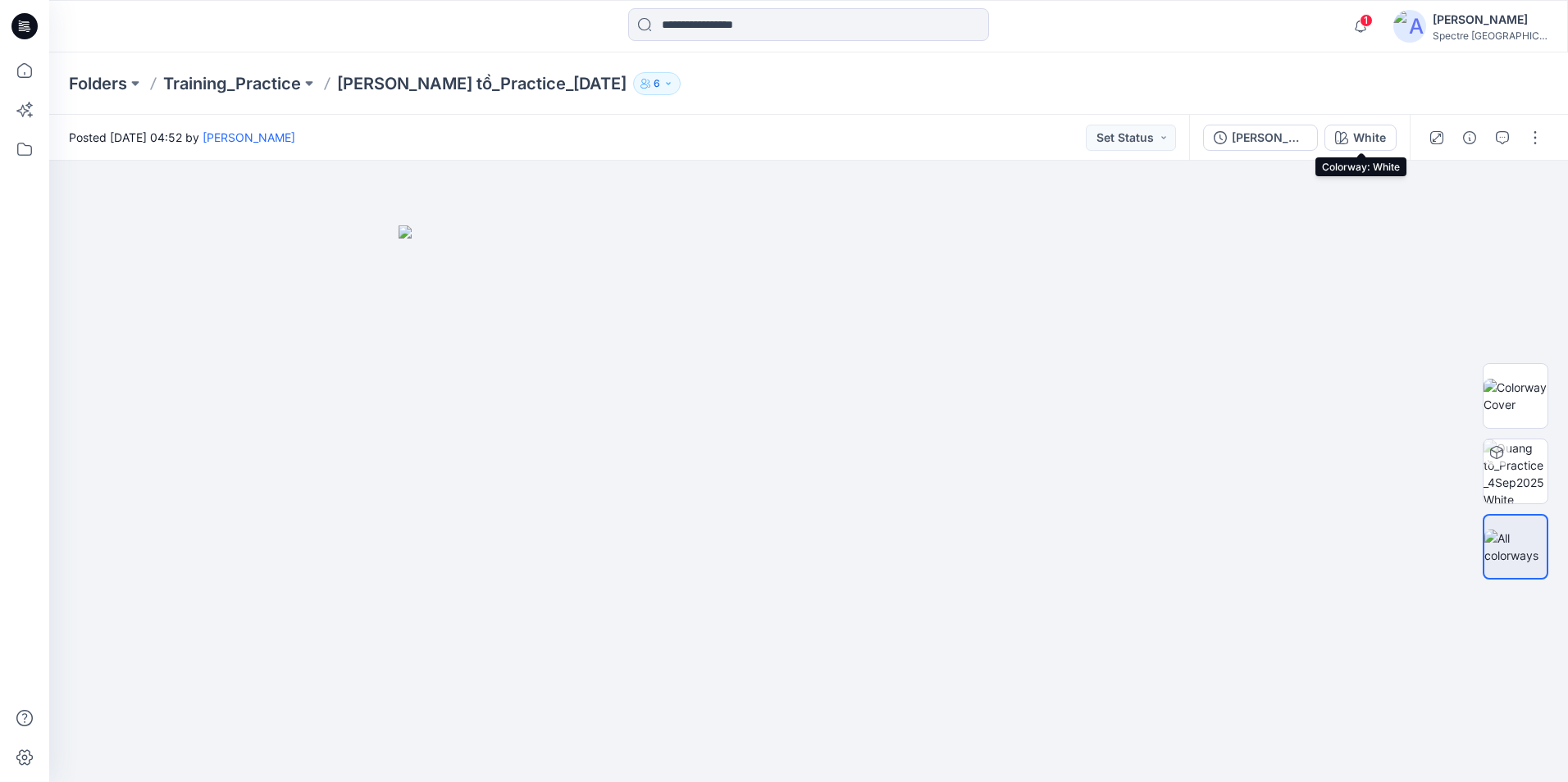
click at [1370, 136] on div "White" at bounding box center [1370, 138] width 33 height 18
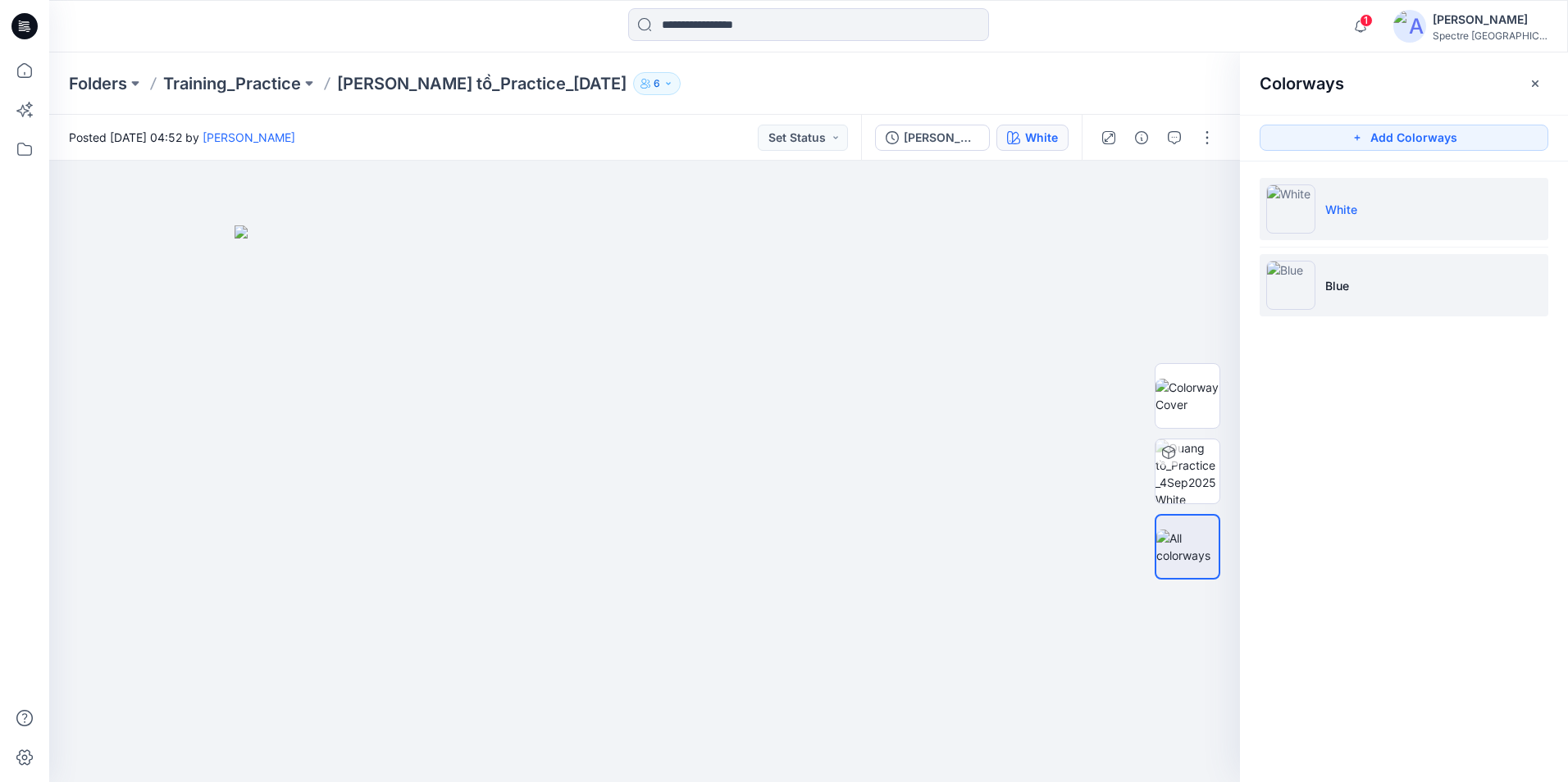
click at [1540, 287] on li "Blue" at bounding box center [1404, 284] width 289 height 62
